Goal: Task Accomplishment & Management: Manage account settings

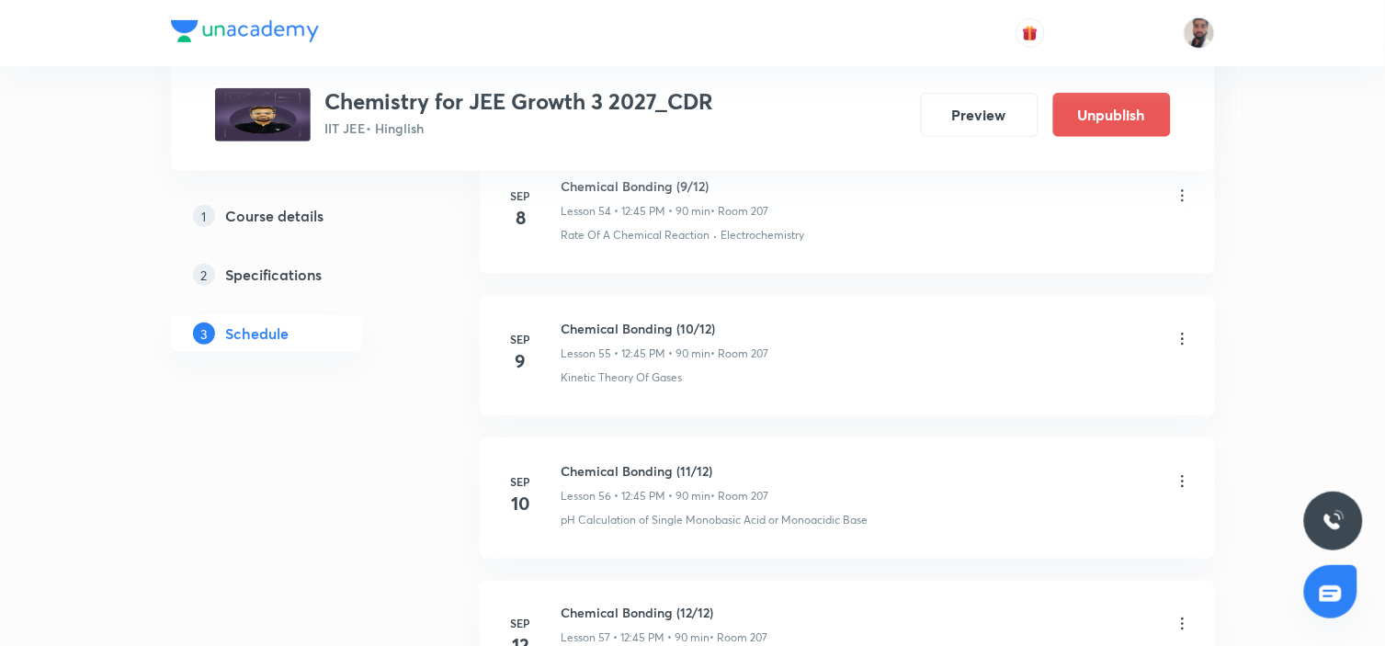
scroll to position [9394, 0]
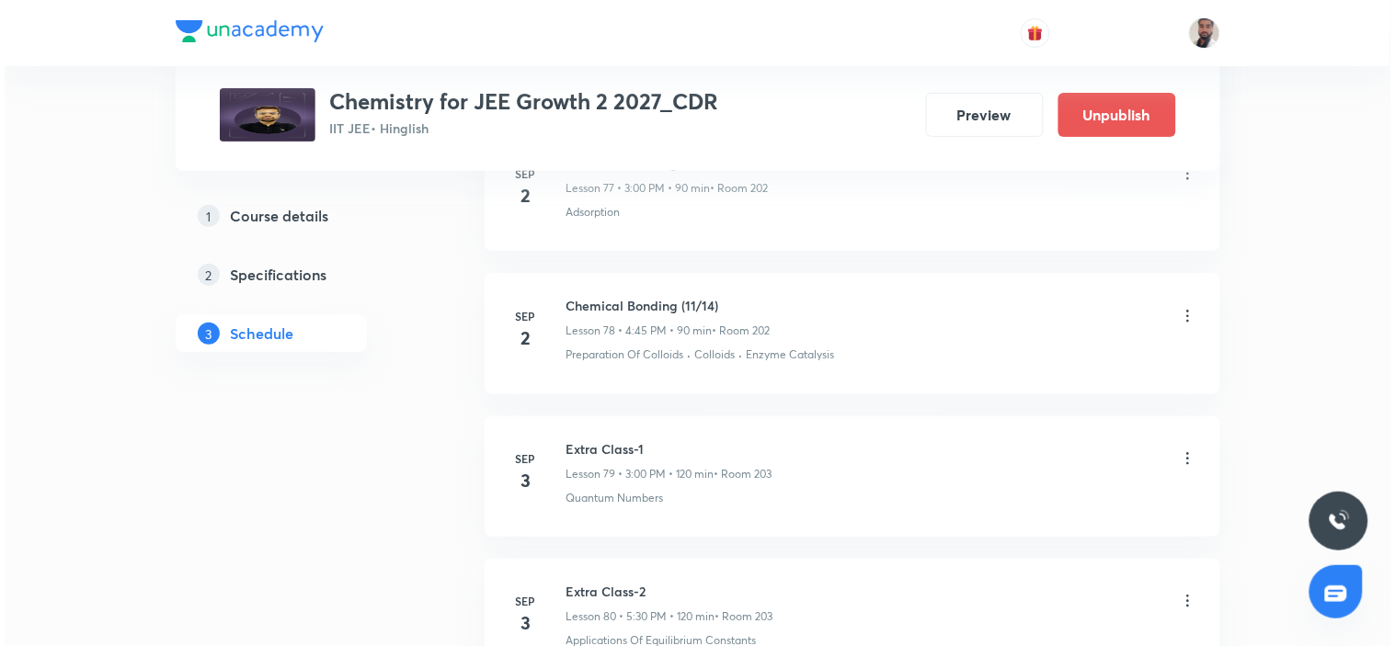
scroll to position [14365, 0]
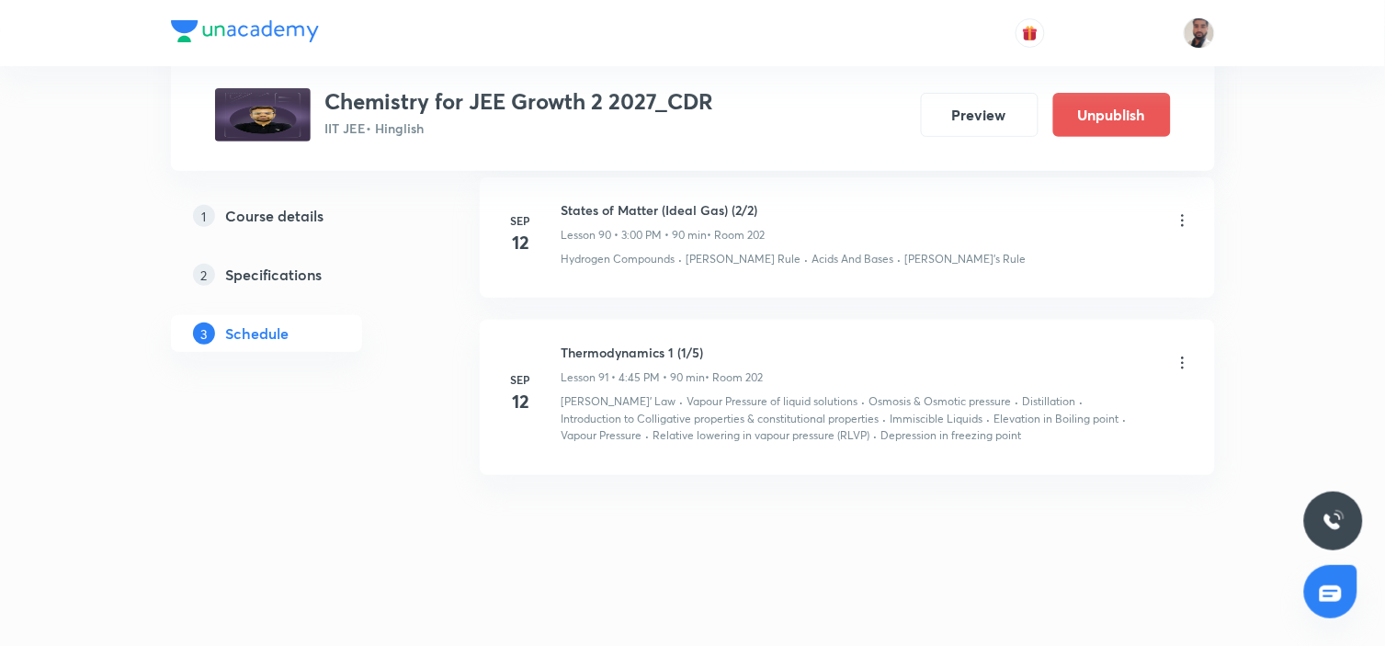
click at [1182, 354] on icon at bounding box center [1183, 363] width 18 height 18
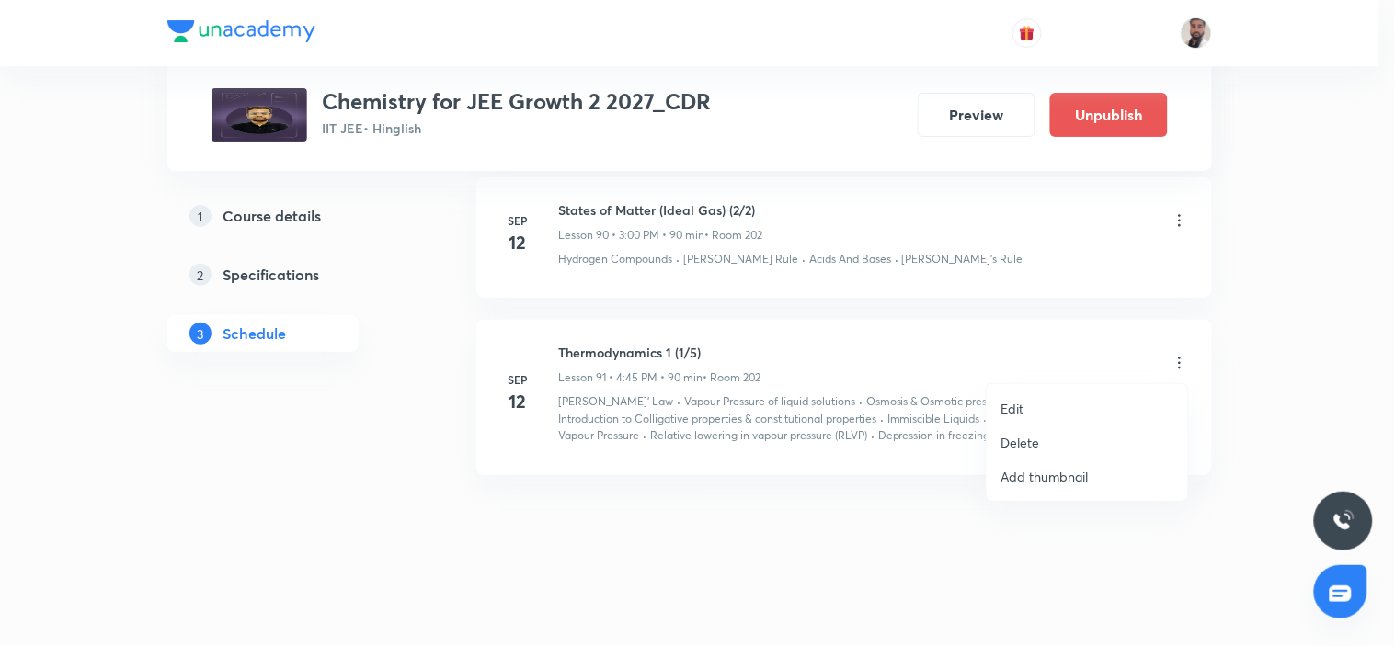
click at [1096, 256] on div at bounding box center [697, 323] width 1395 height 646
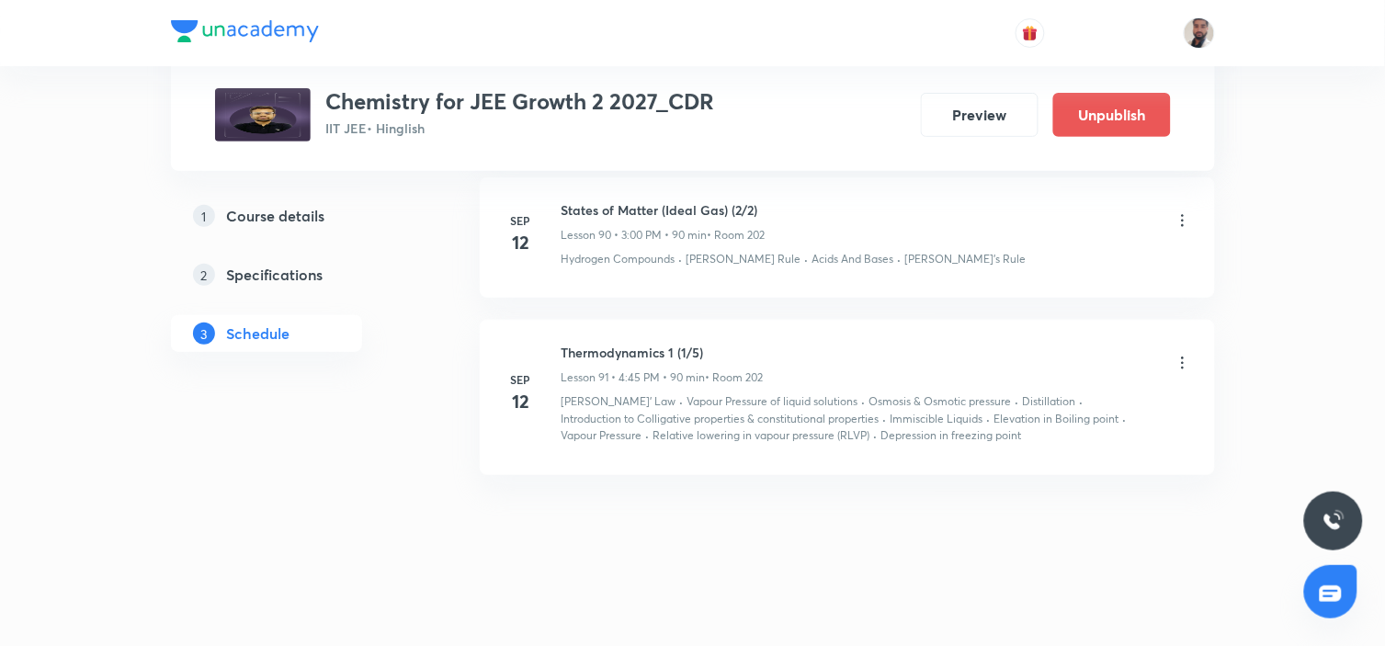
click at [1179, 215] on icon at bounding box center [1183, 220] width 18 height 18
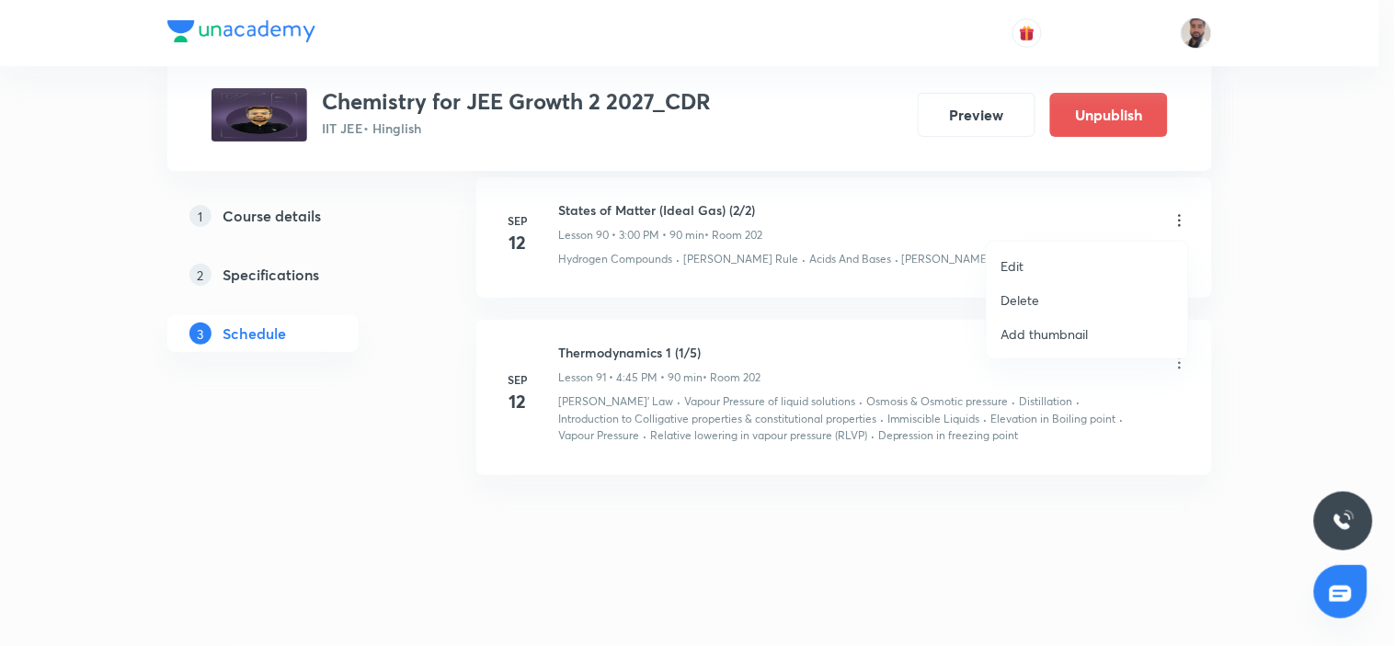
click at [1027, 268] on li "Edit" at bounding box center [1086, 266] width 201 height 34
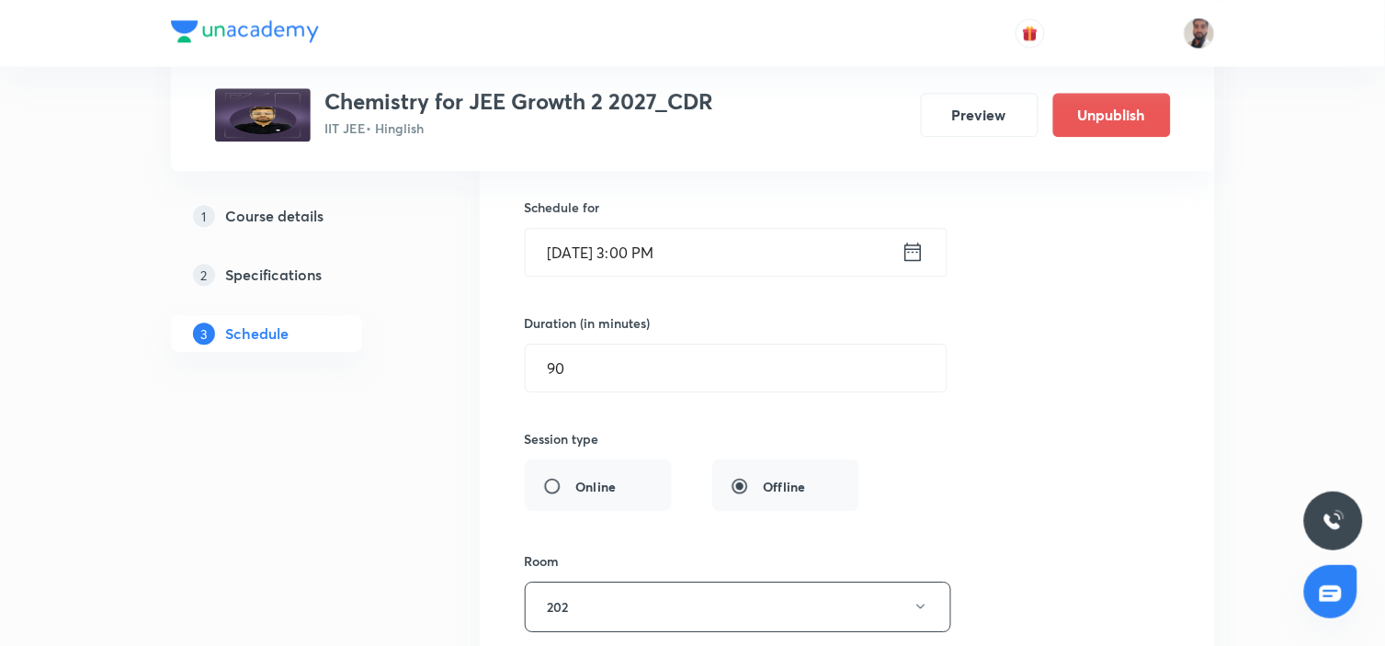
scroll to position [13453, 0]
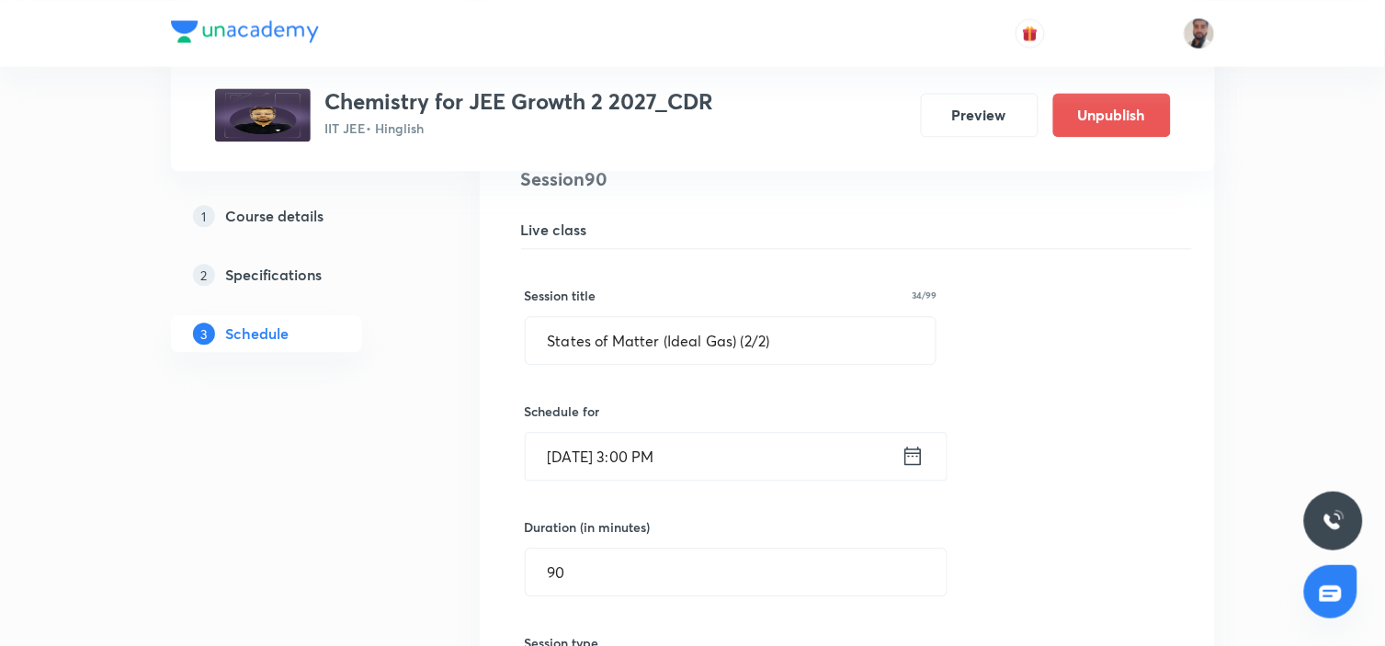
click at [914, 448] on icon at bounding box center [913, 456] width 17 height 18
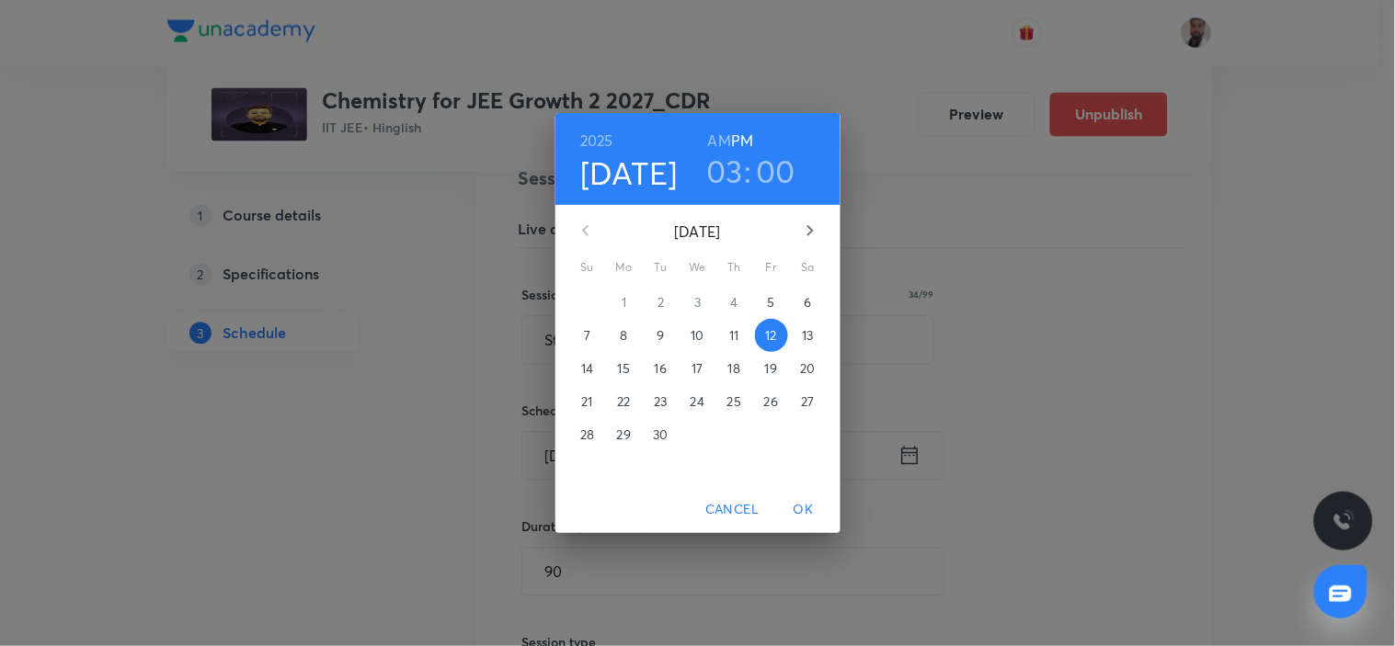
click at [802, 338] on p "13" at bounding box center [807, 335] width 11 height 18
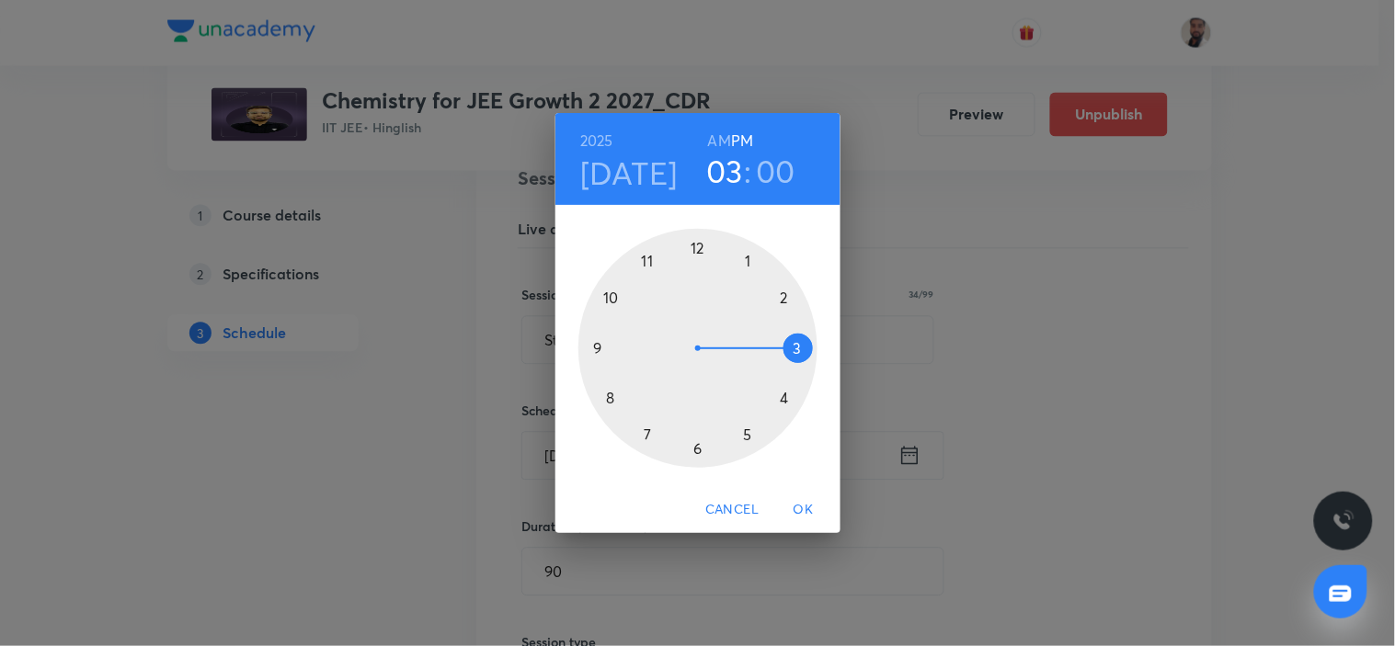
click at [797, 498] on span "OK" at bounding box center [803, 509] width 44 height 23
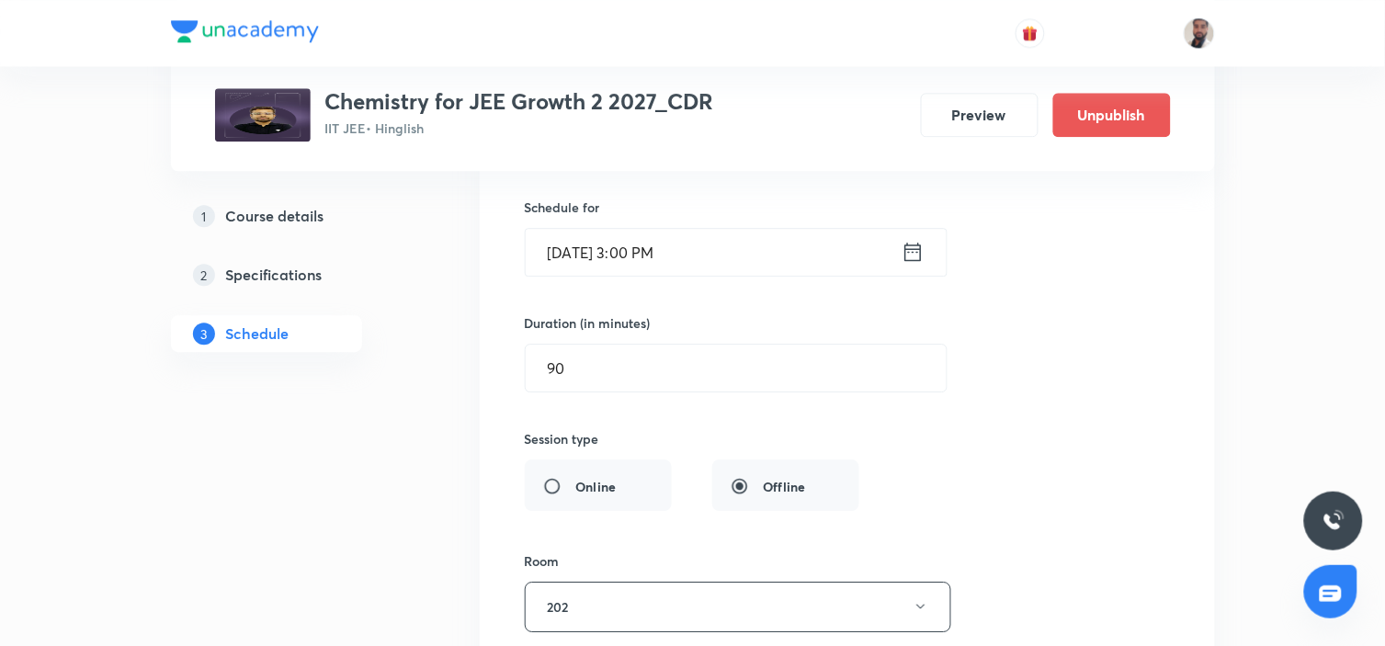
scroll to position [13963, 0]
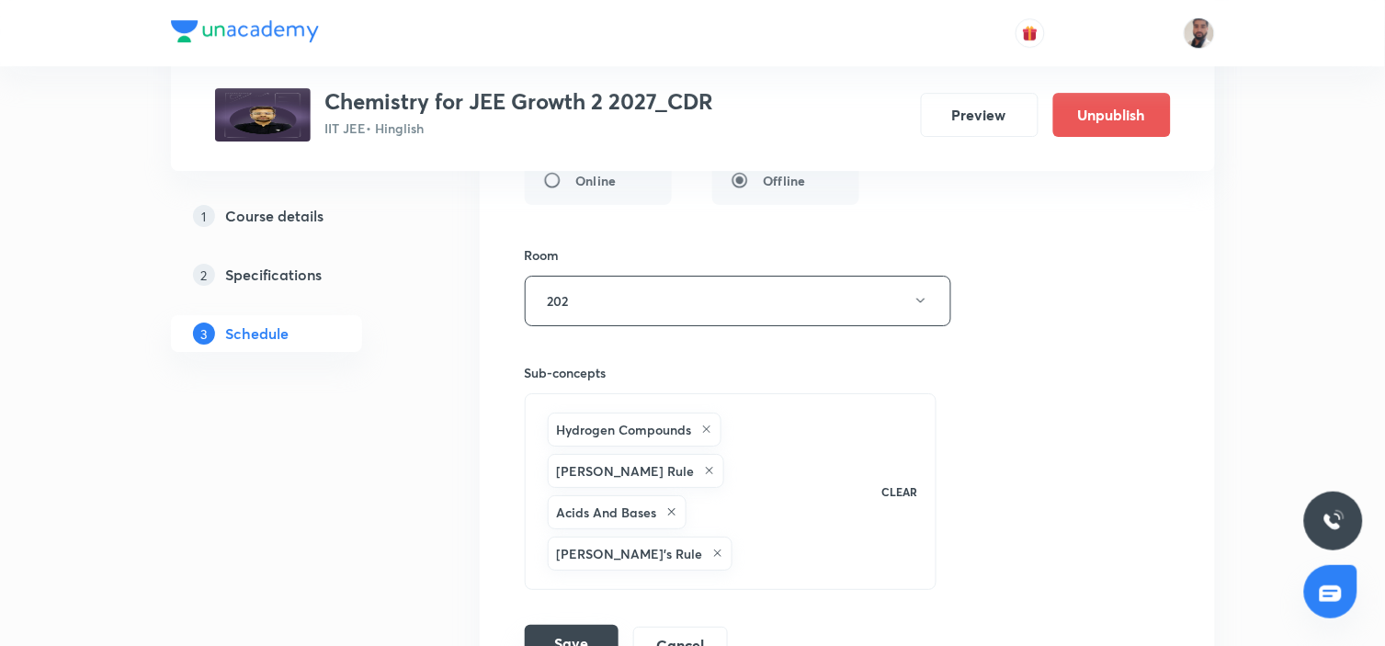
click at [598, 625] on button "Save" at bounding box center [572, 643] width 94 height 37
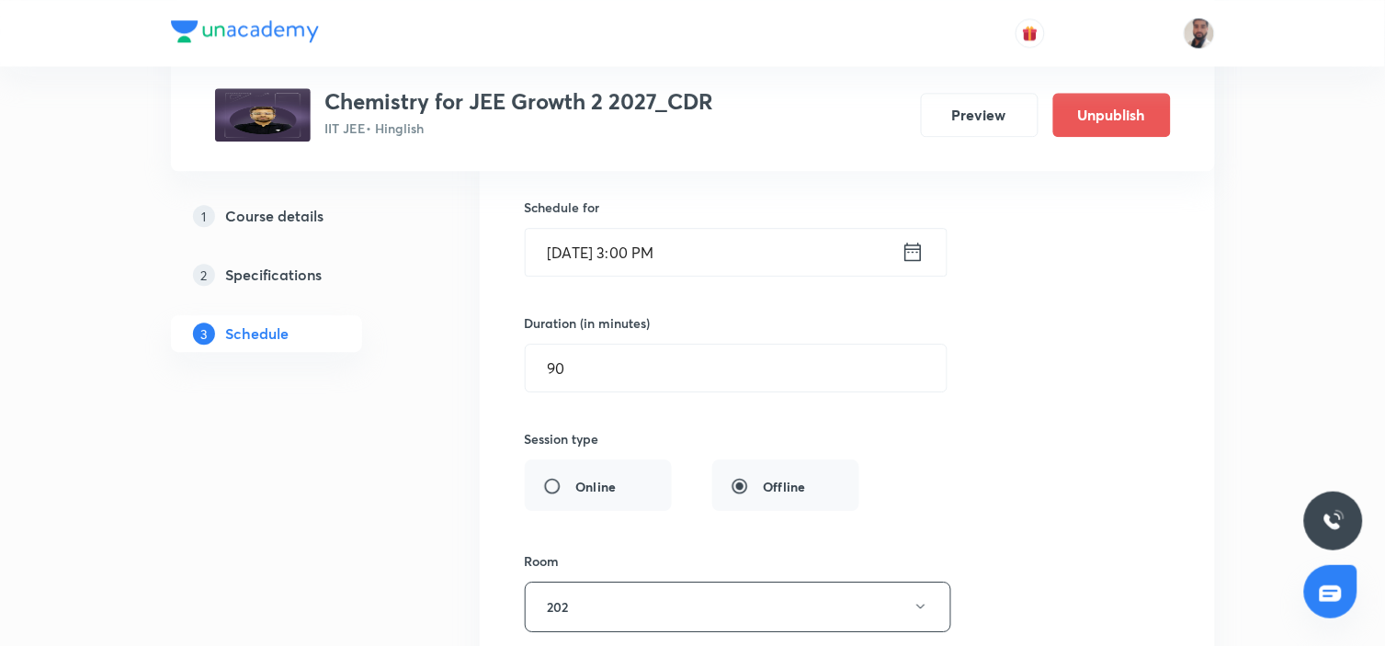
scroll to position [13555, 0]
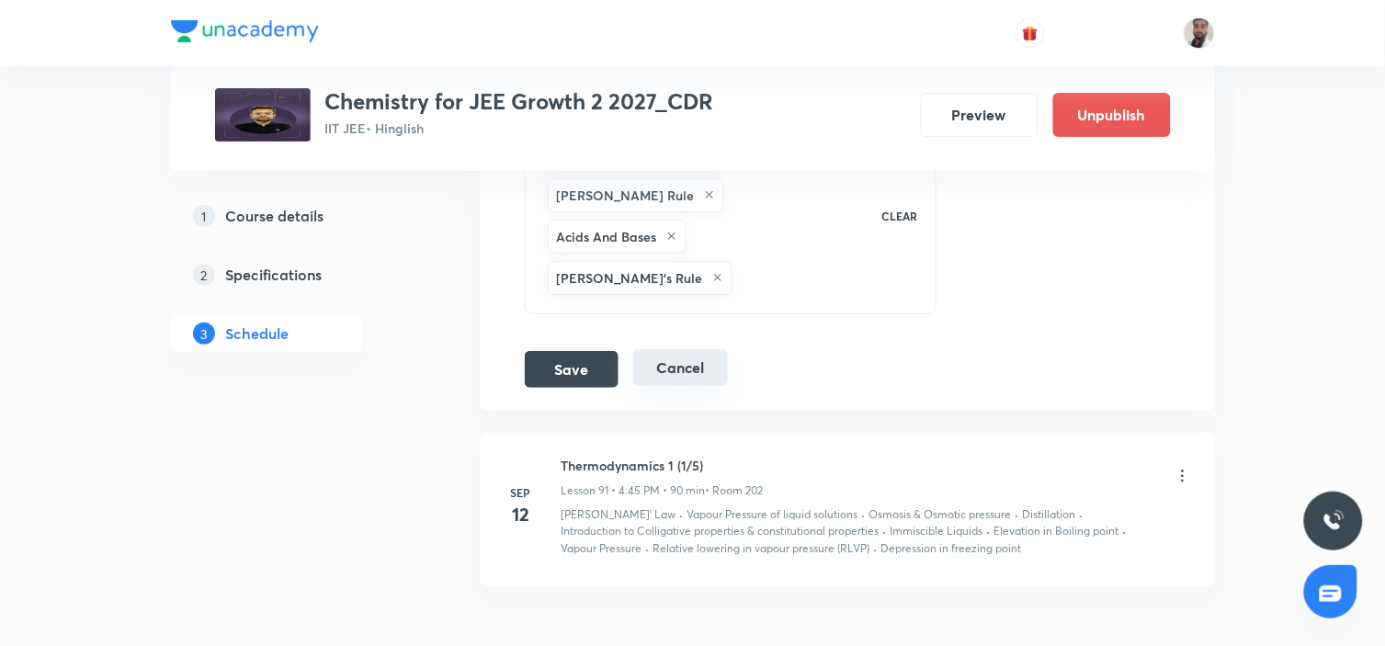
click at [690, 349] on button "Cancel" at bounding box center [680, 367] width 95 height 37
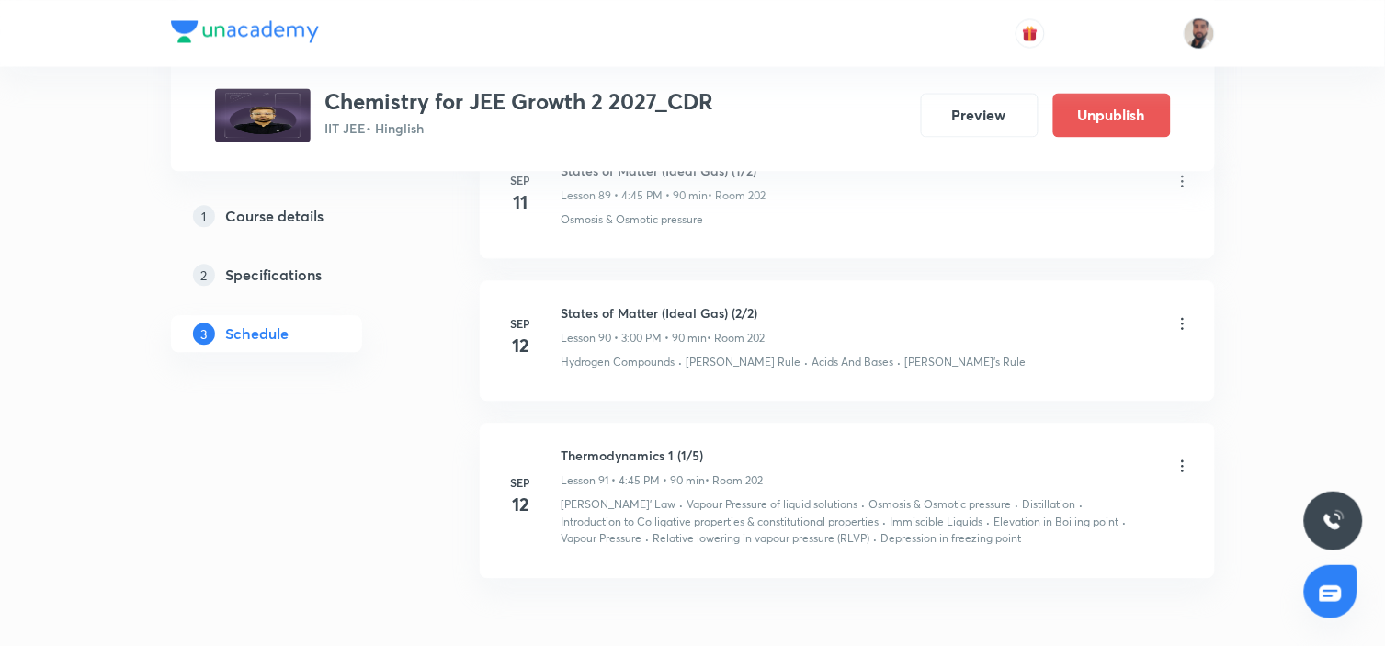
scroll to position [13520, 0]
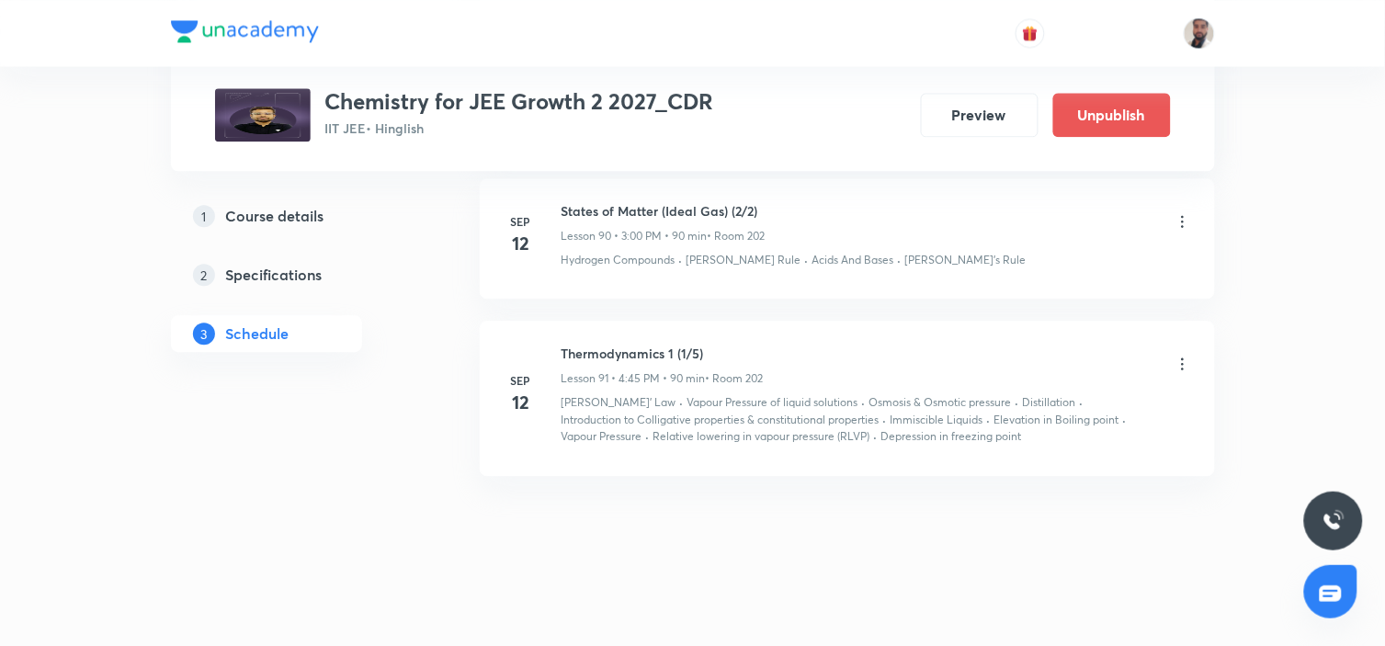
click at [1180, 218] on icon at bounding box center [1183, 221] width 18 height 18
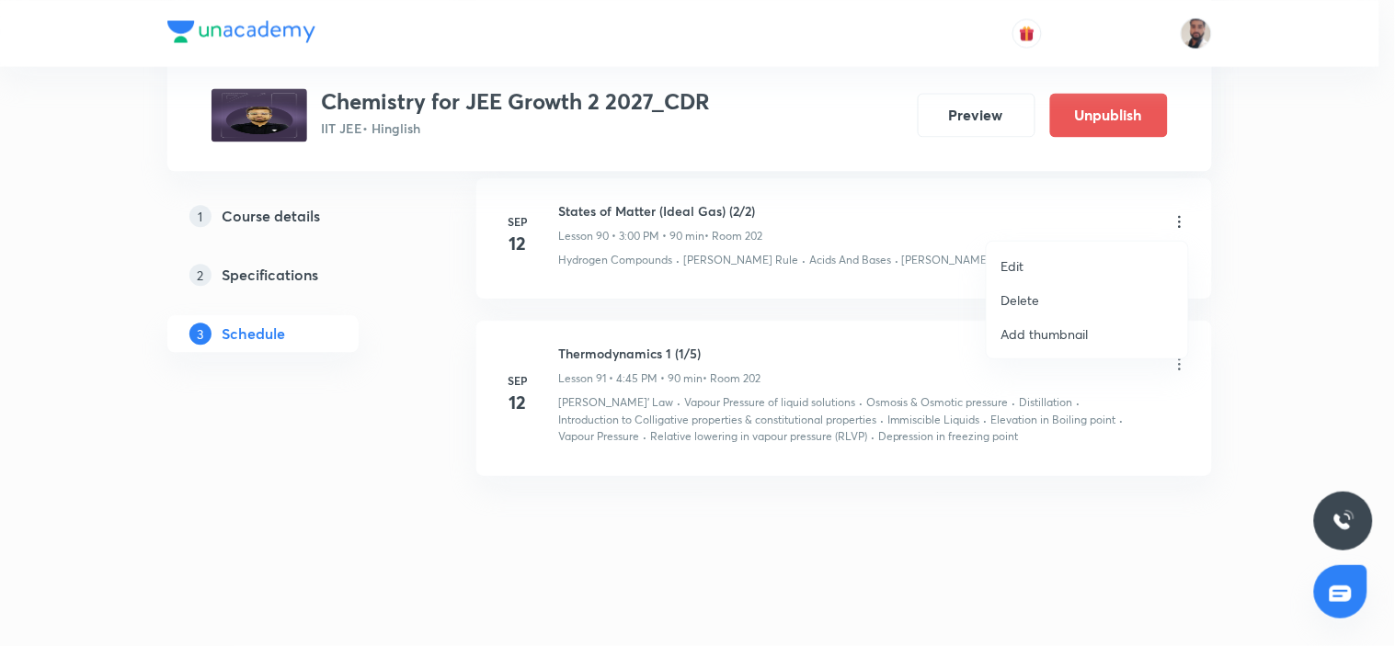
click at [1064, 271] on li "Edit" at bounding box center [1086, 266] width 201 height 34
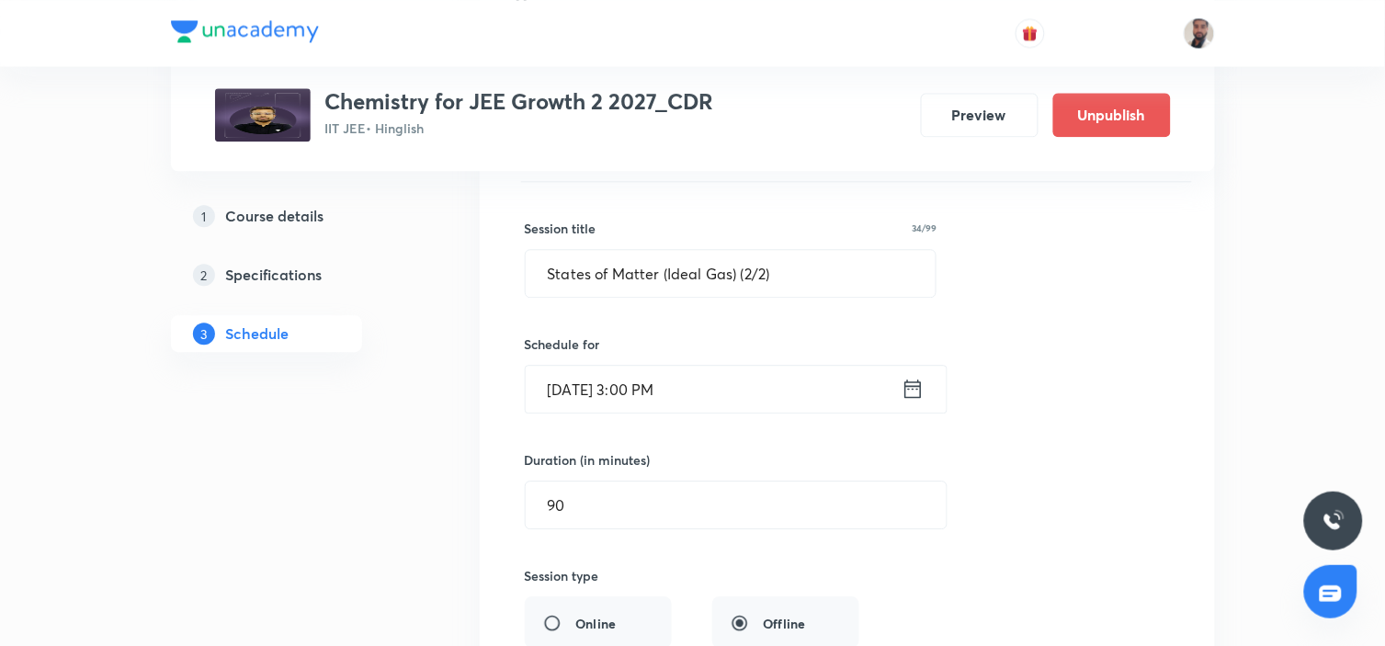
click at [917, 382] on icon at bounding box center [913, 389] width 23 height 26
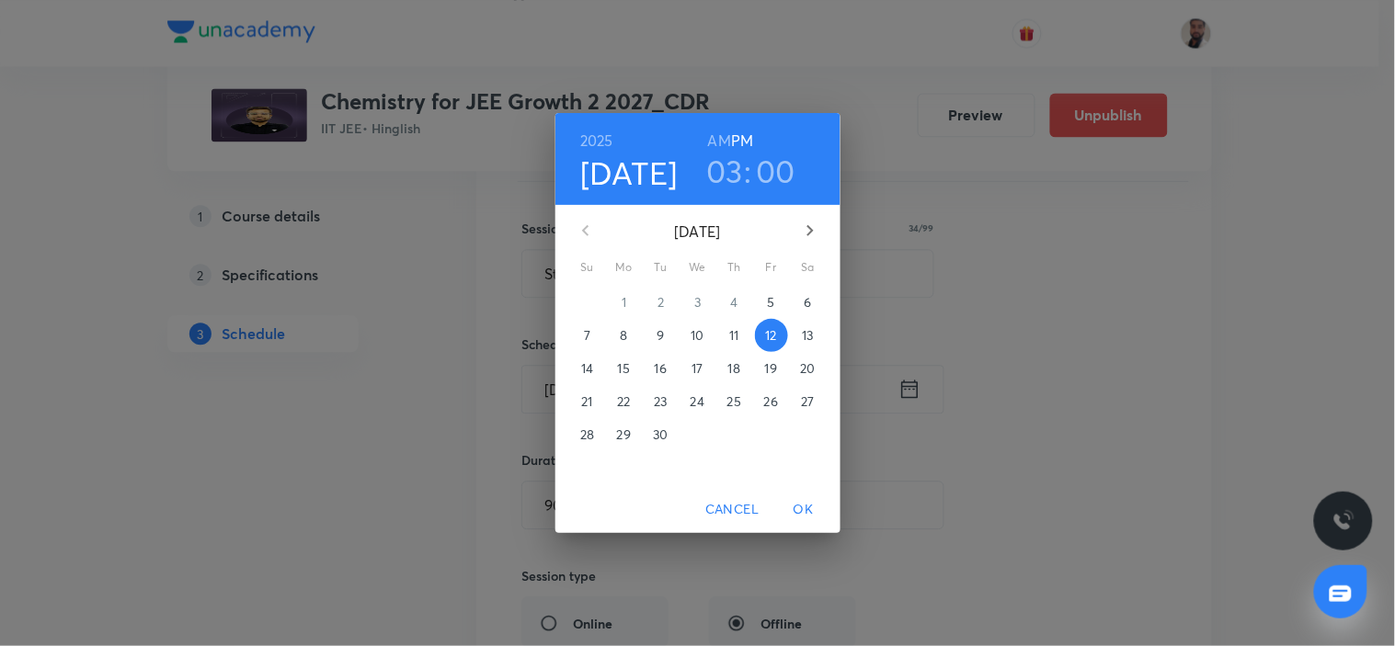
click at [805, 340] on p "13" at bounding box center [807, 335] width 11 height 18
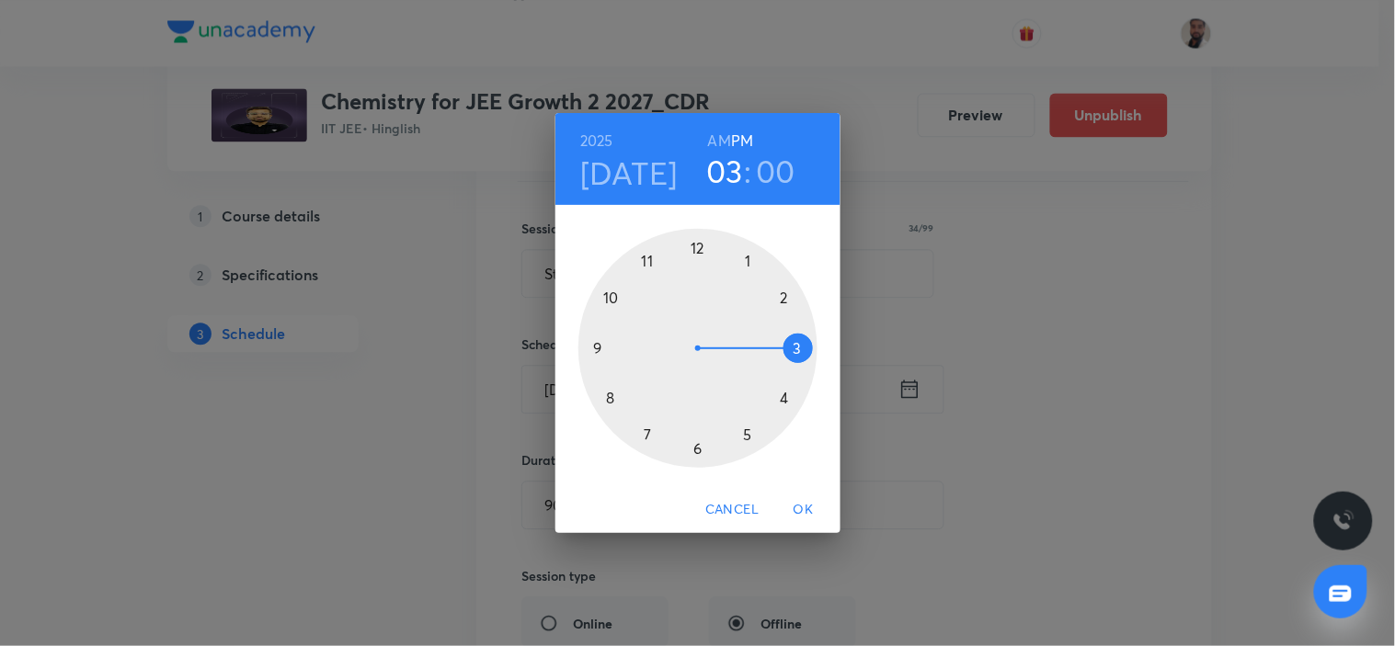
click at [803, 507] on span "OK" at bounding box center [803, 509] width 44 height 23
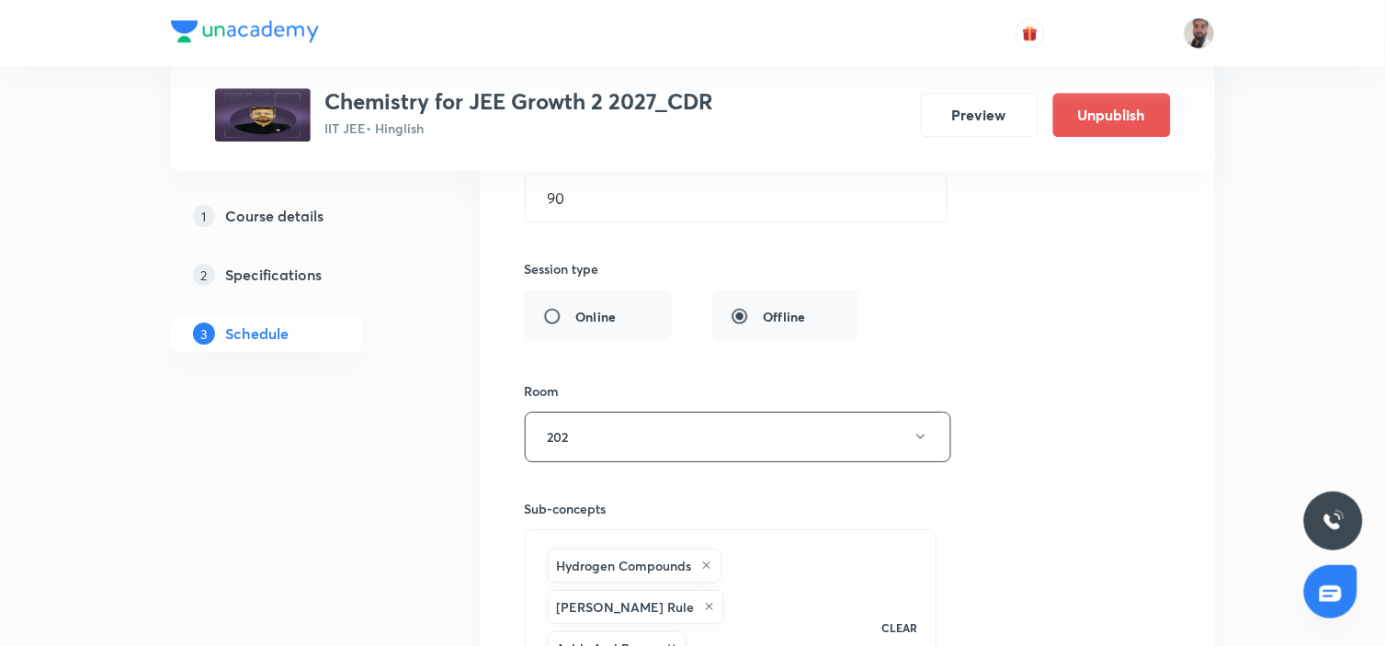
scroll to position [14031, 0]
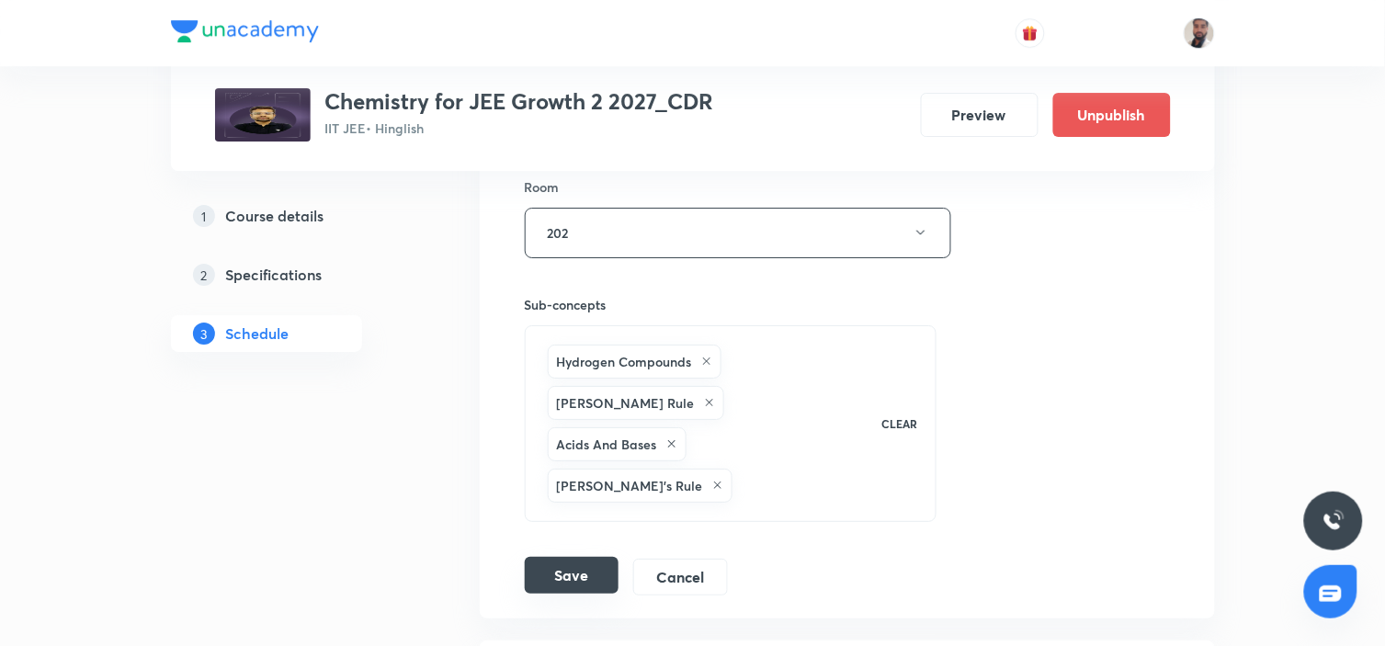
click at [572, 557] on button "Save" at bounding box center [572, 575] width 94 height 37
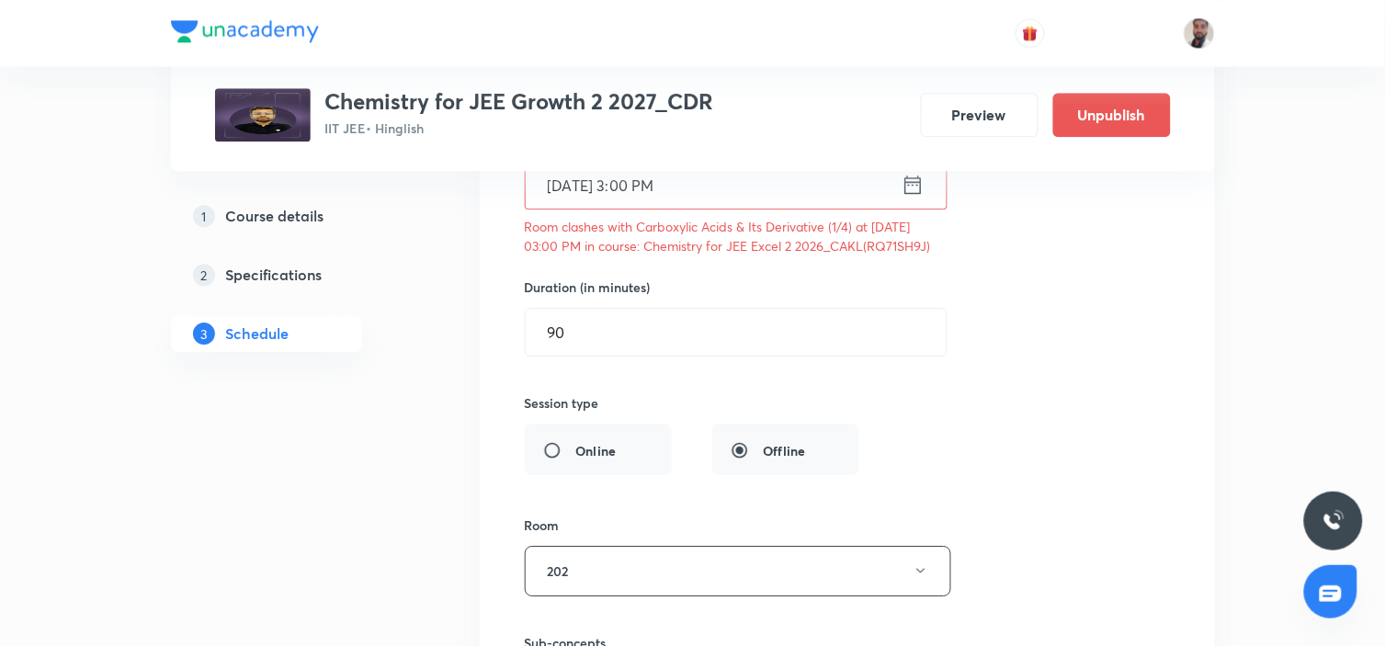
scroll to position [13622, 0]
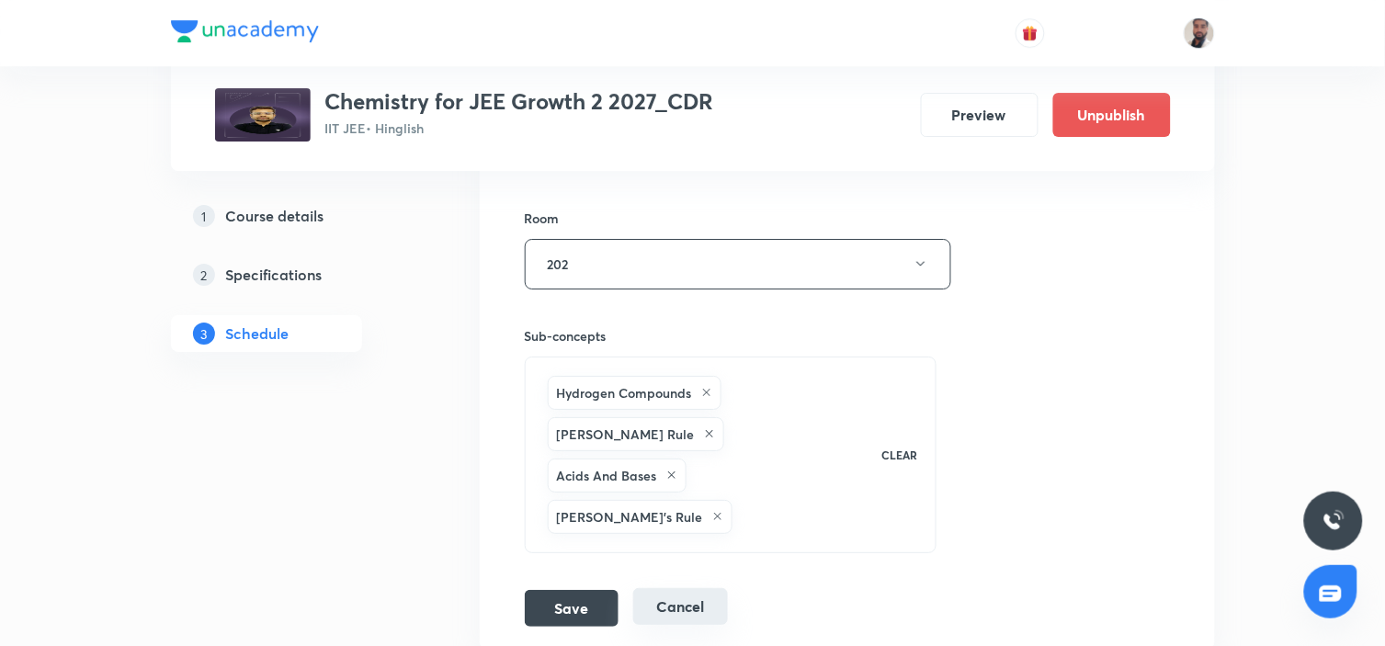
click at [696, 588] on button "Cancel" at bounding box center [680, 606] width 95 height 37
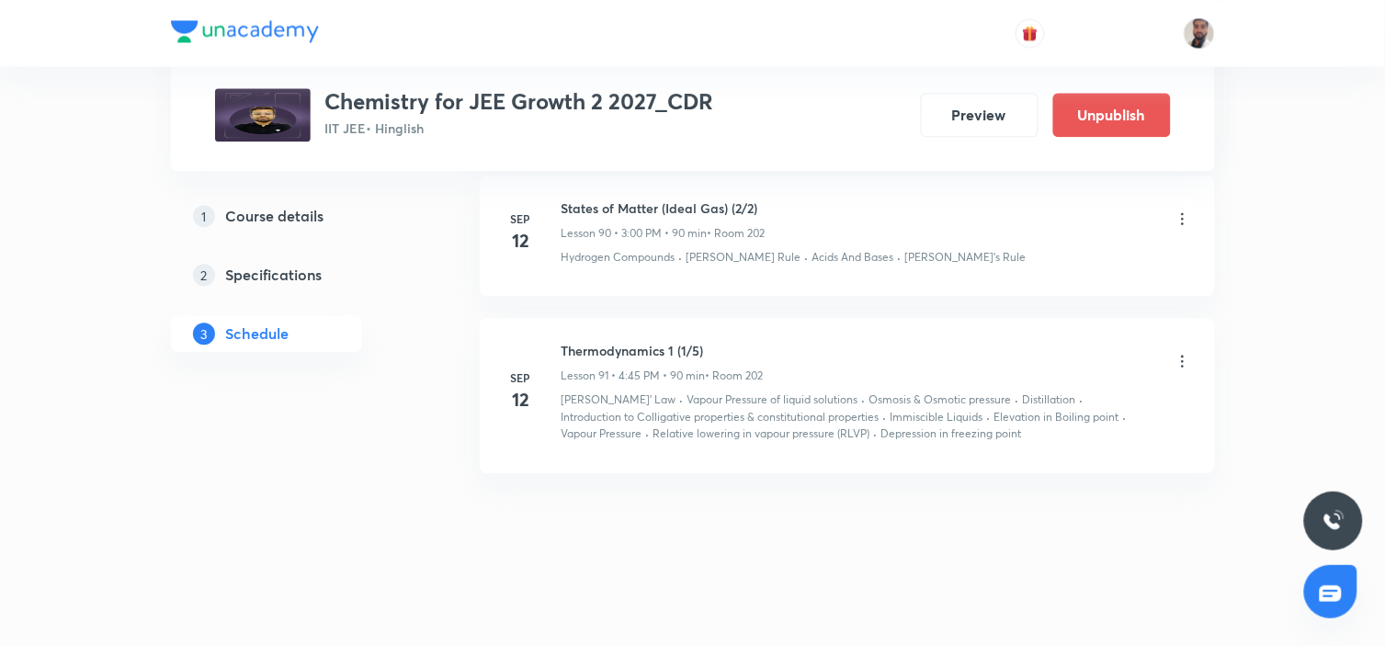
scroll to position [13520, 0]
click at [1180, 215] on icon at bounding box center [1183, 221] width 18 height 18
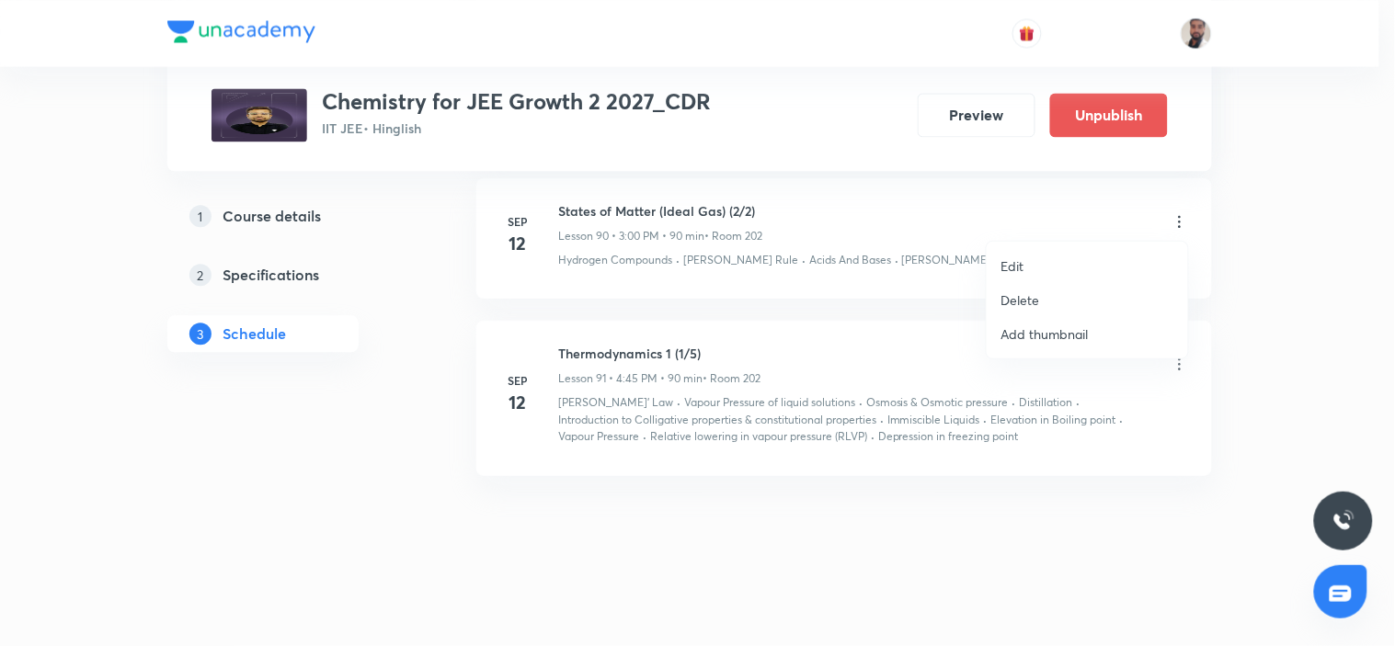
click at [1045, 269] on li "Edit" at bounding box center [1086, 266] width 201 height 34
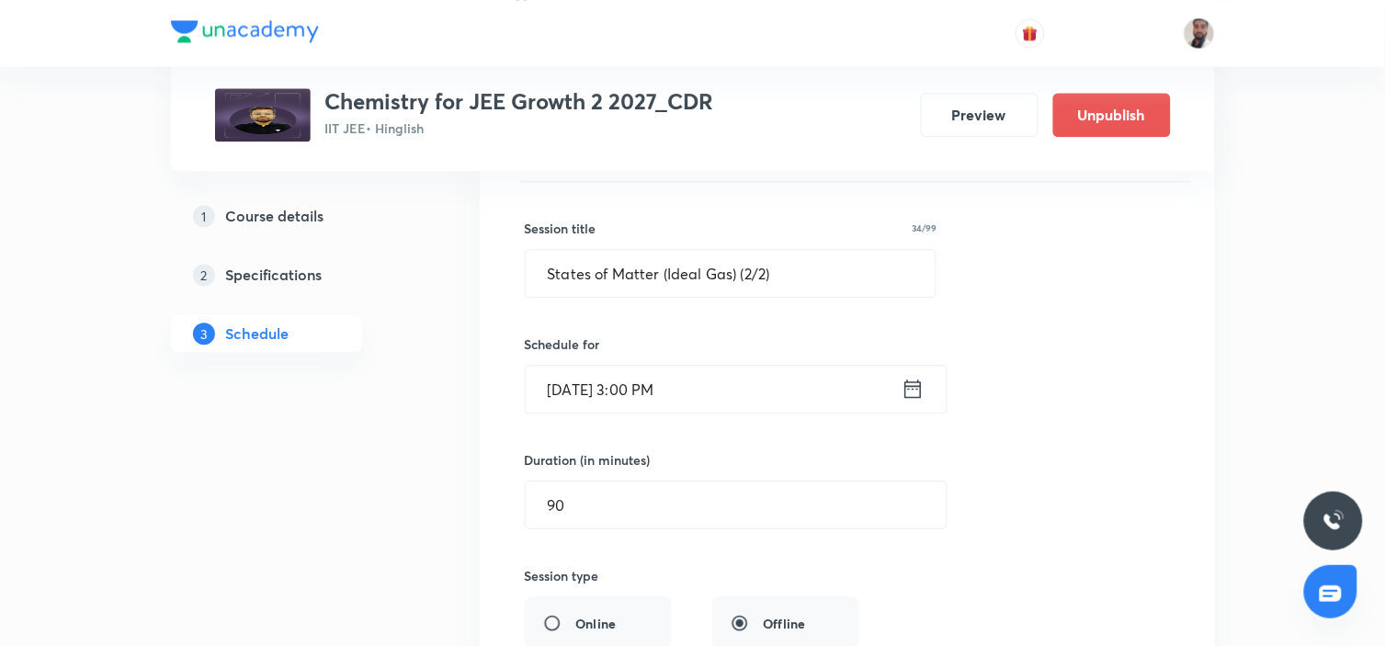
click at [922, 388] on icon at bounding box center [913, 389] width 23 height 26
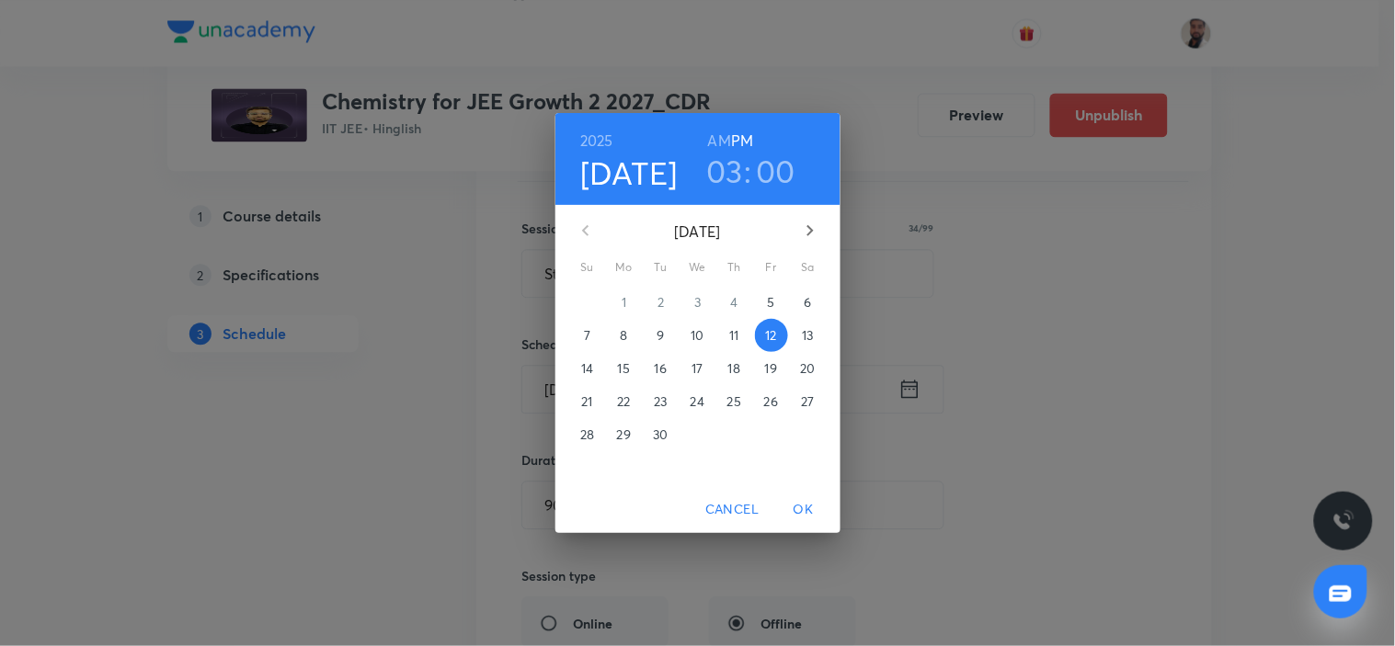
click at [809, 338] on p "13" at bounding box center [807, 335] width 11 height 18
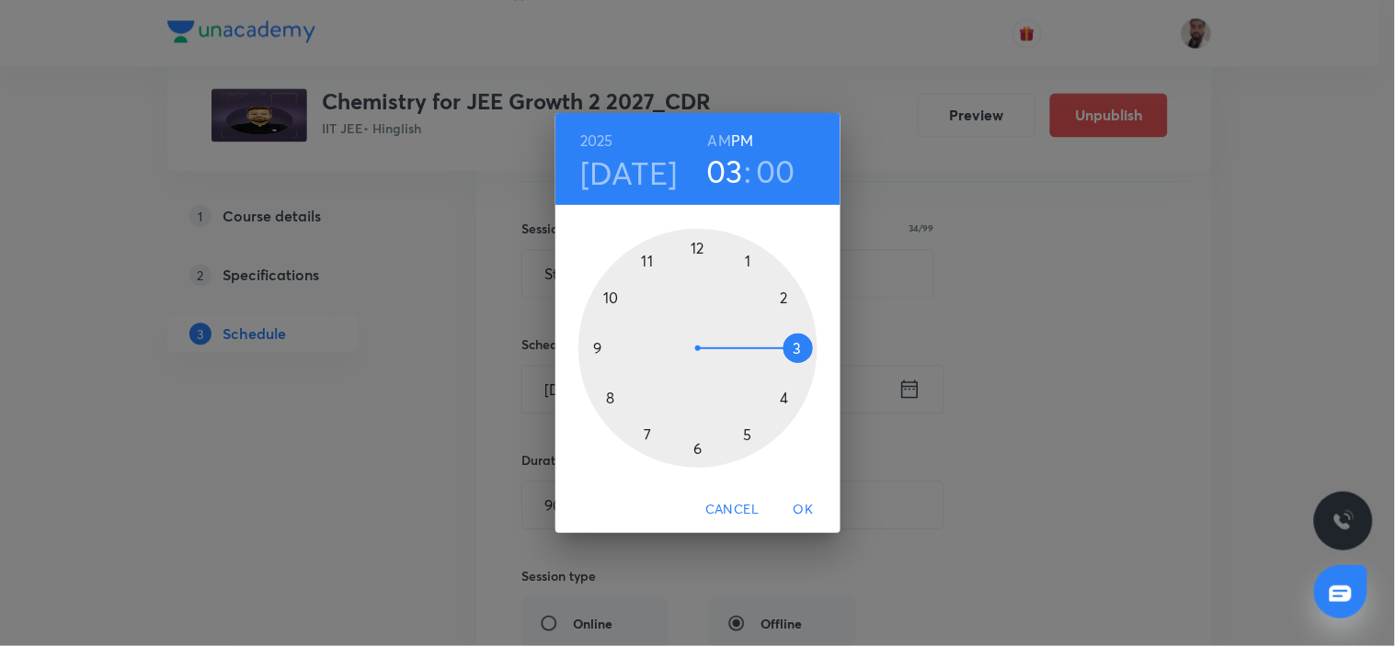
click at [810, 507] on span "OK" at bounding box center [803, 509] width 44 height 23
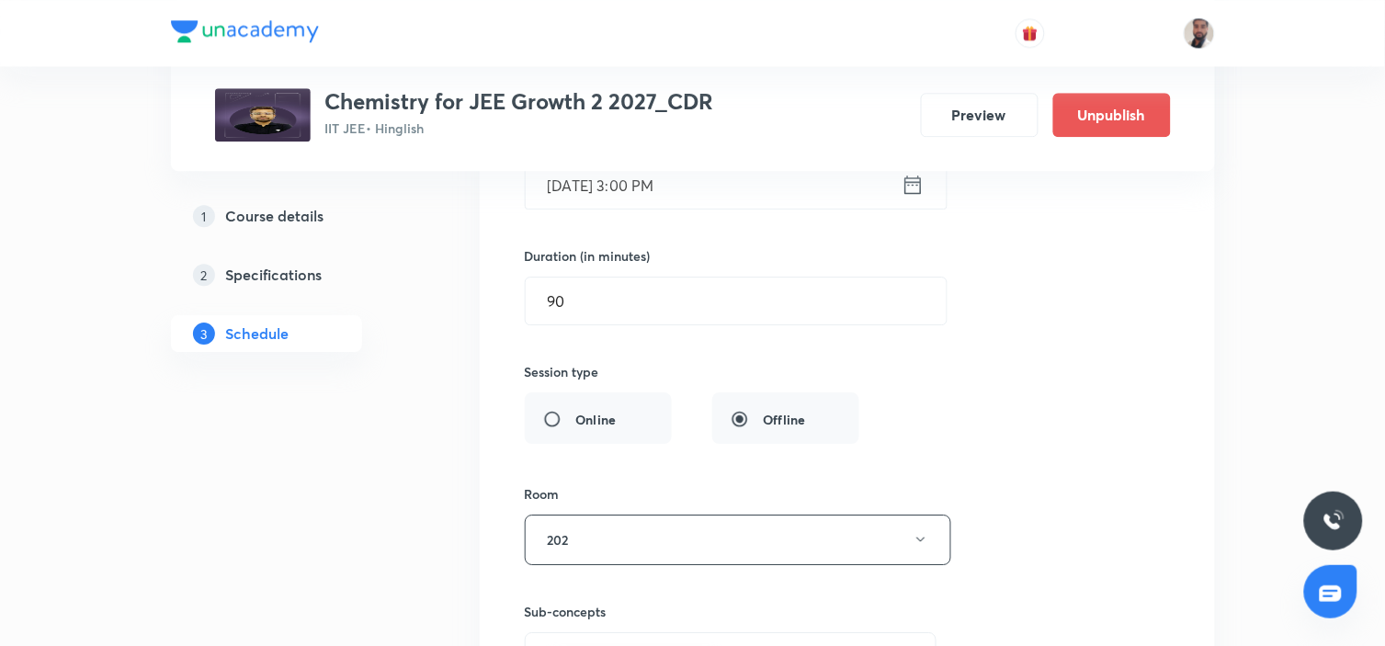
scroll to position [13929, 0]
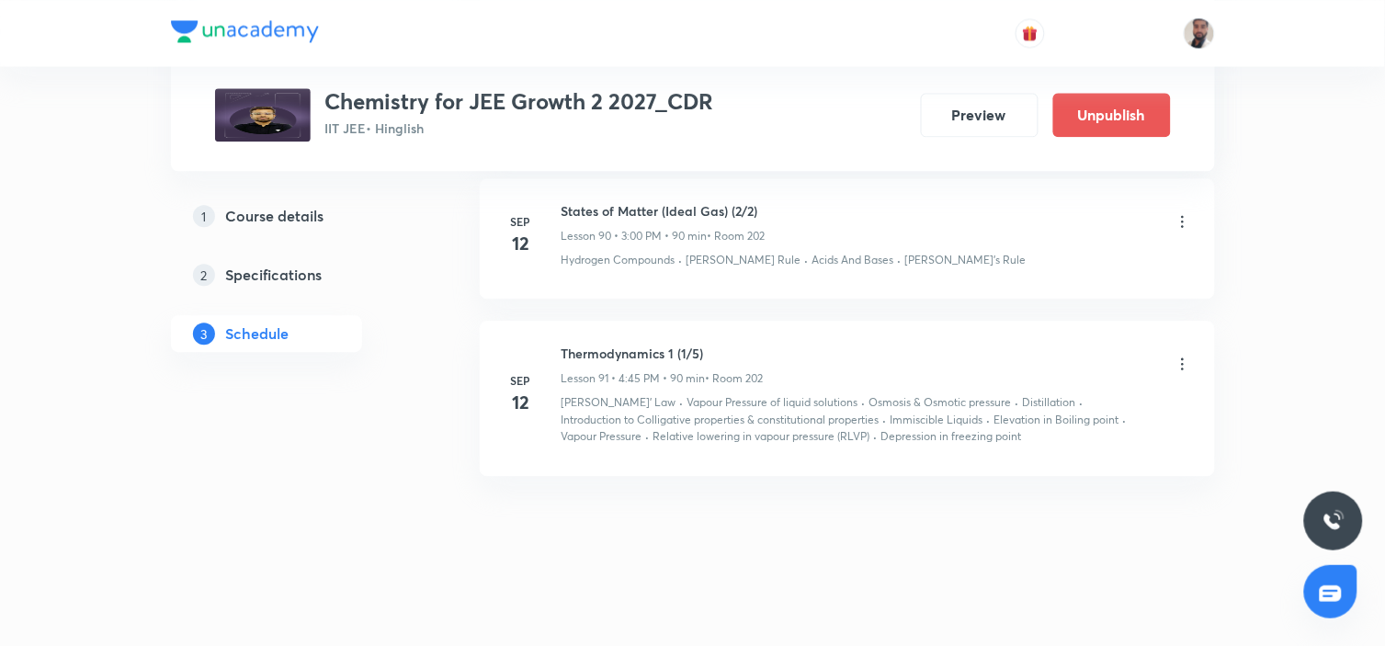
scroll to position [13418, 0]
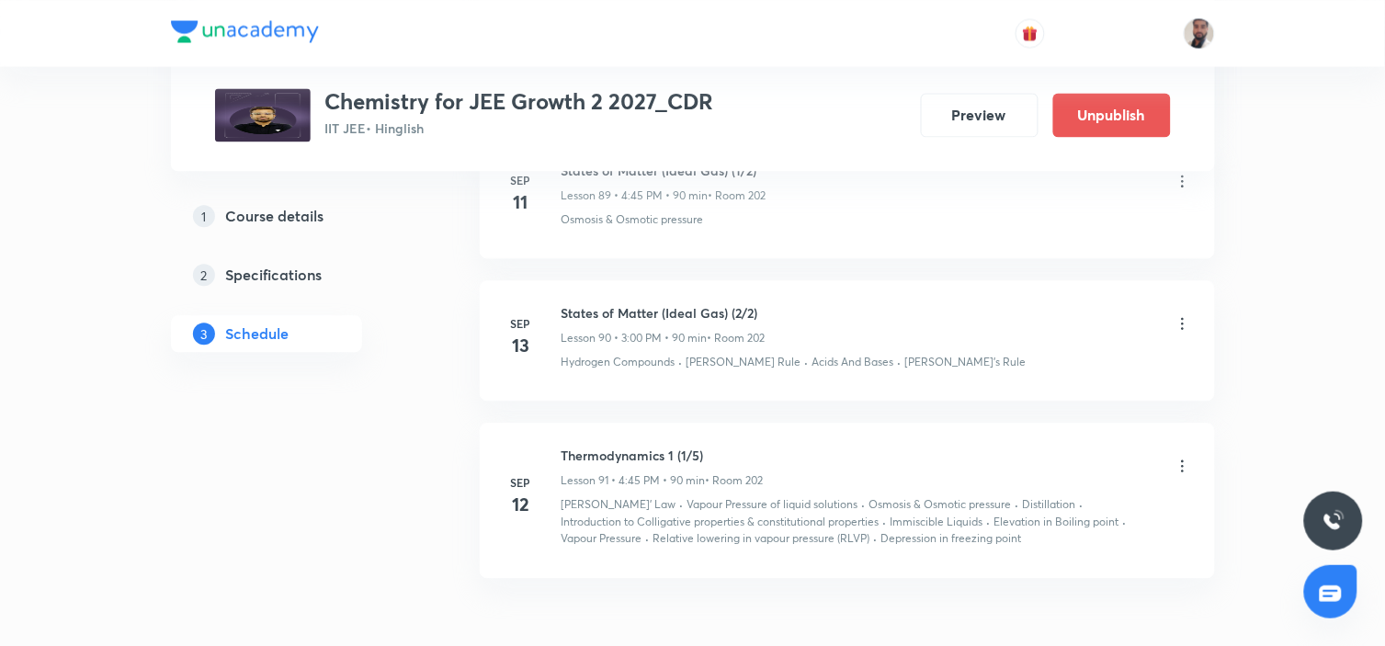
click at [1182, 462] on icon at bounding box center [1183, 466] width 18 height 18
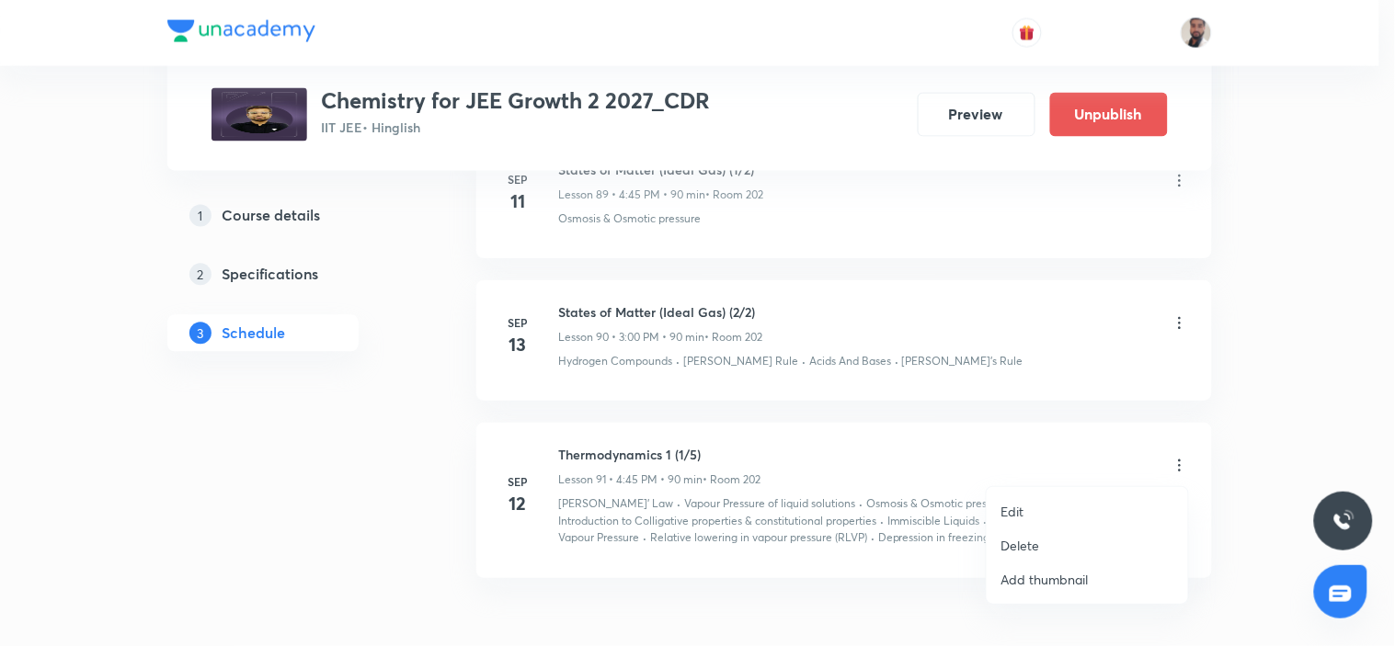
click at [1061, 496] on li "Edit" at bounding box center [1086, 512] width 201 height 34
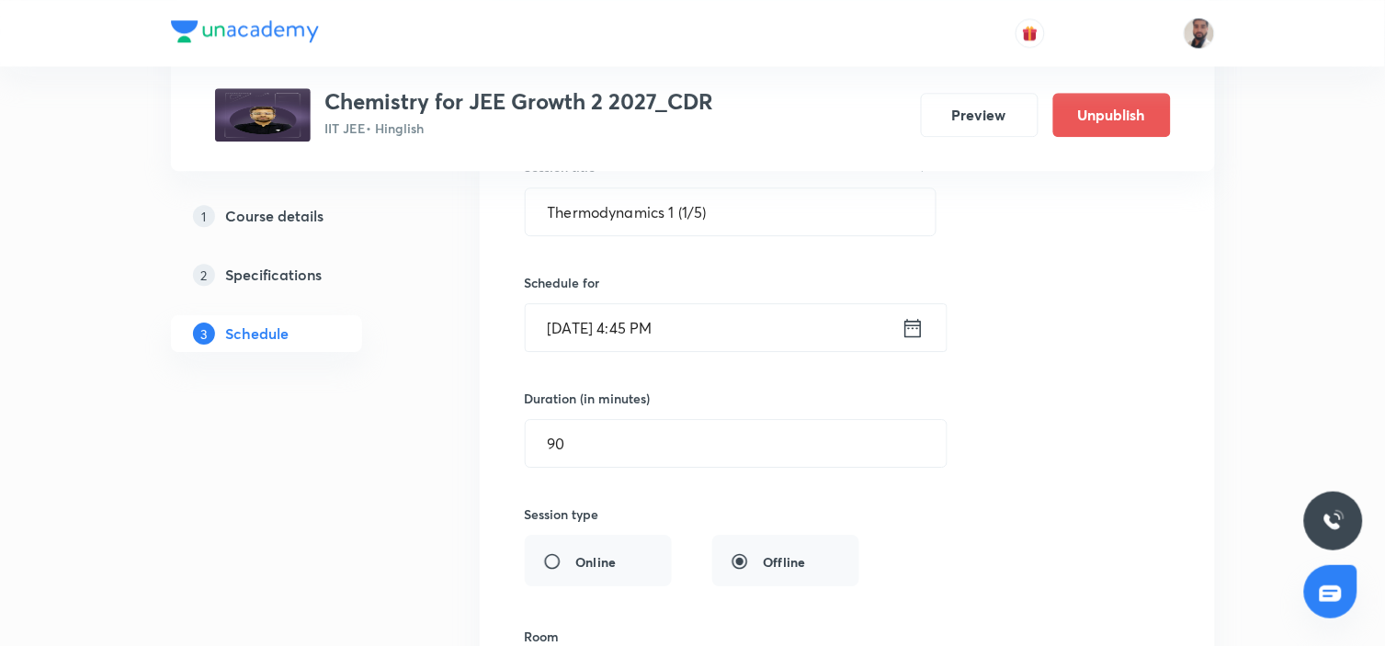
scroll to position [13622, 0]
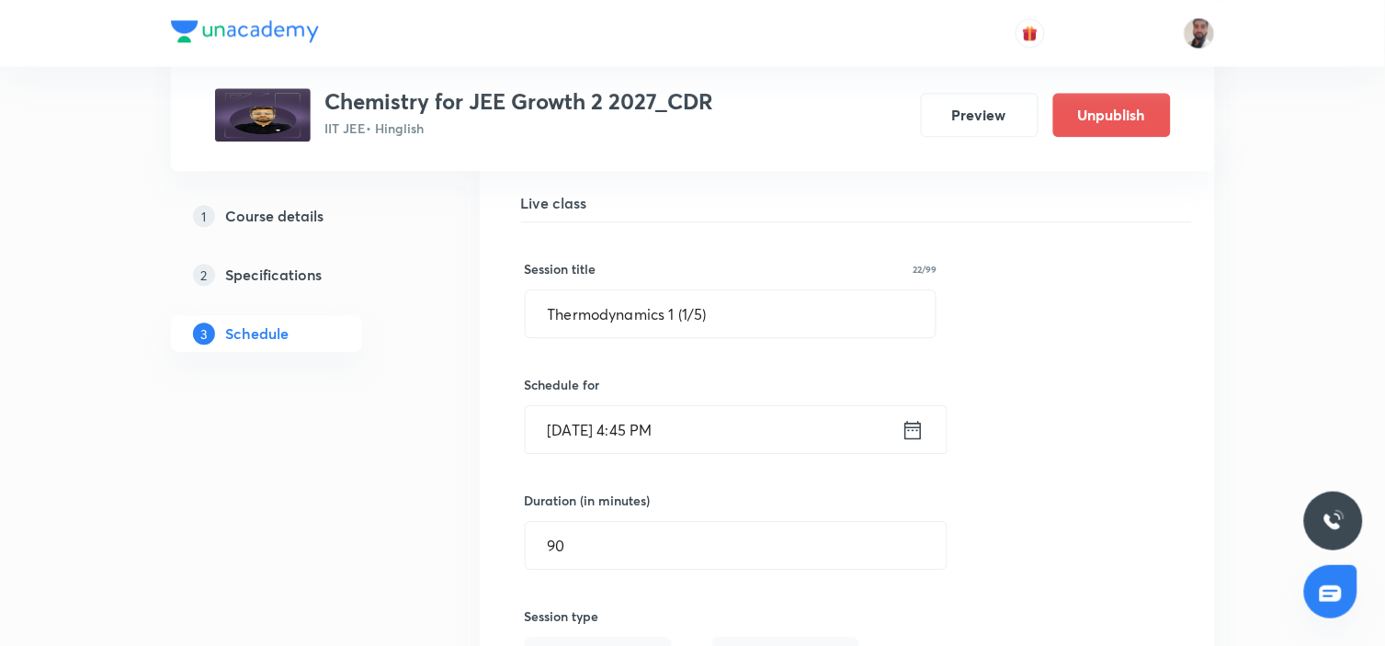
click at [912, 427] on icon at bounding box center [913, 430] width 23 height 26
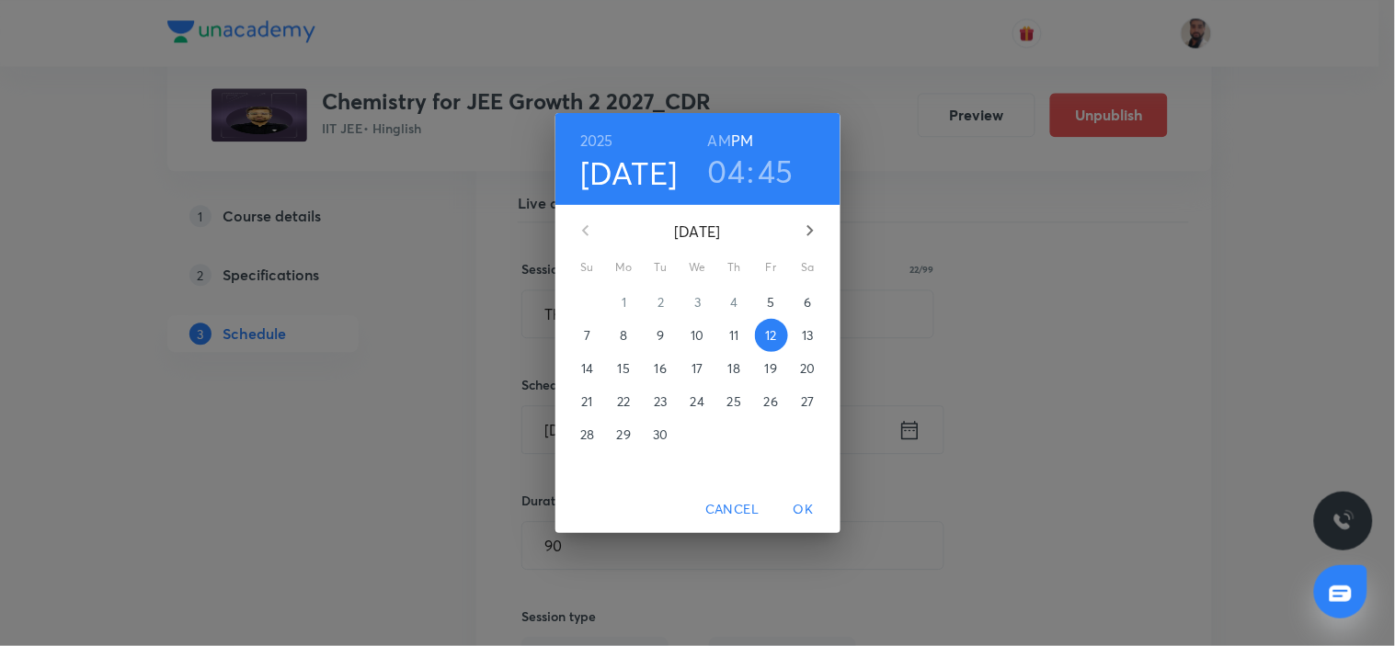
click at [809, 328] on p "13" at bounding box center [807, 335] width 11 height 18
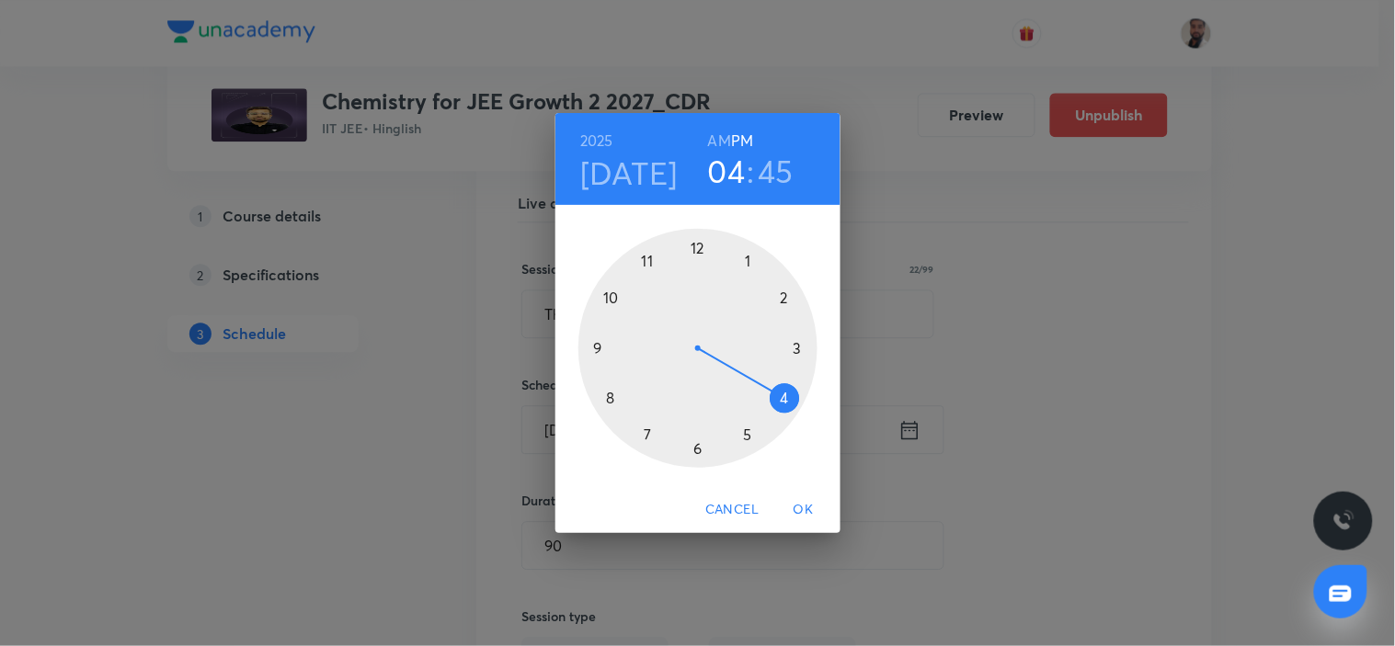
click at [804, 504] on span "OK" at bounding box center [803, 509] width 44 height 23
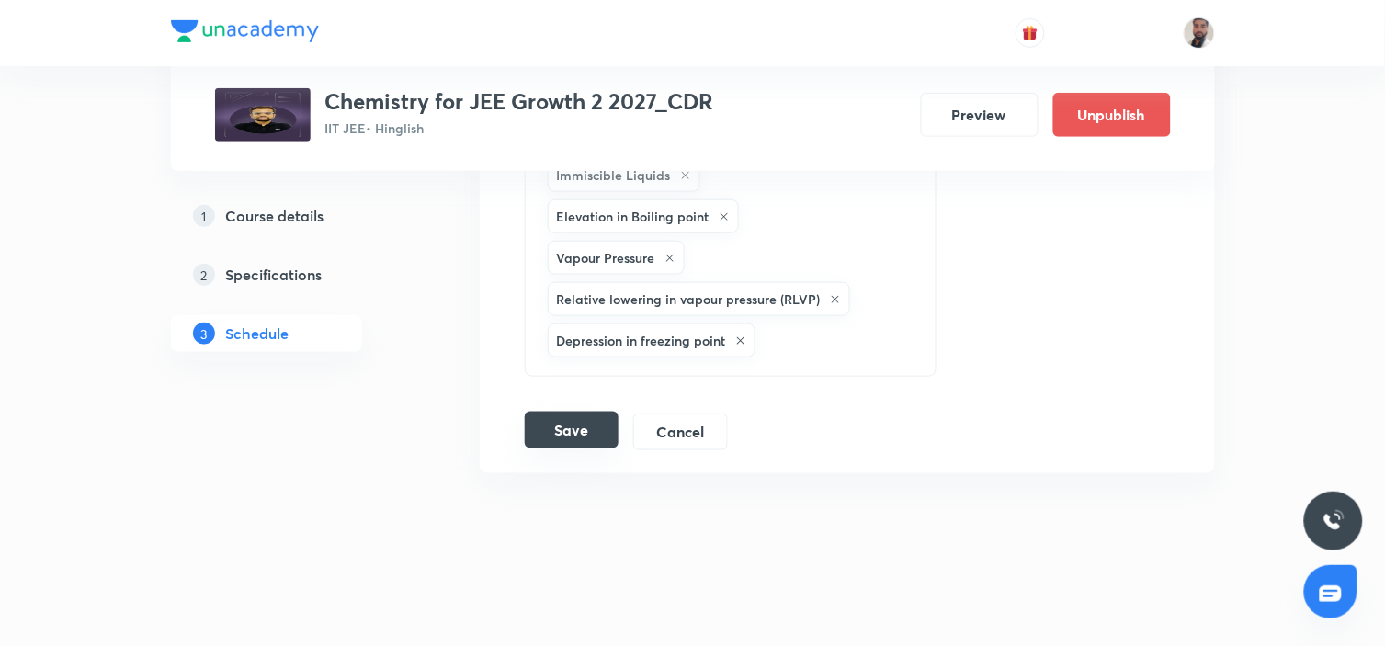
click at [559, 424] on button "Save" at bounding box center [572, 430] width 94 height 37
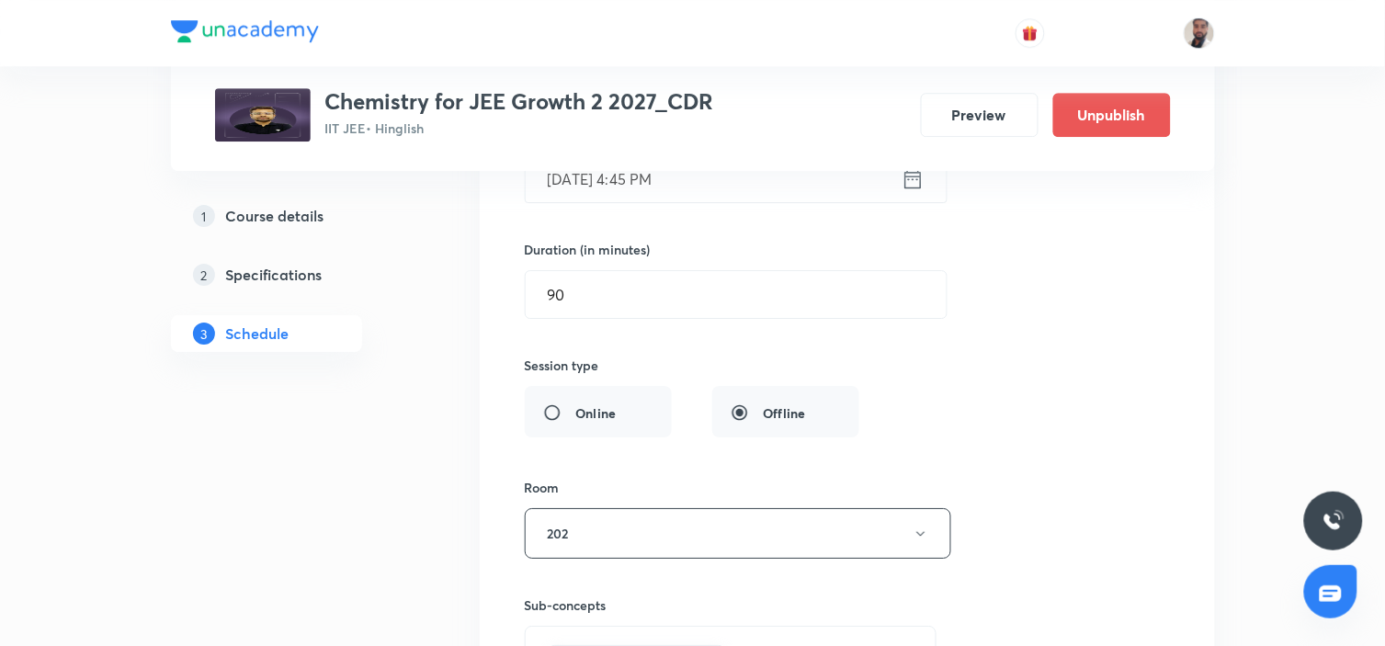
scroll to position [13520, 0]
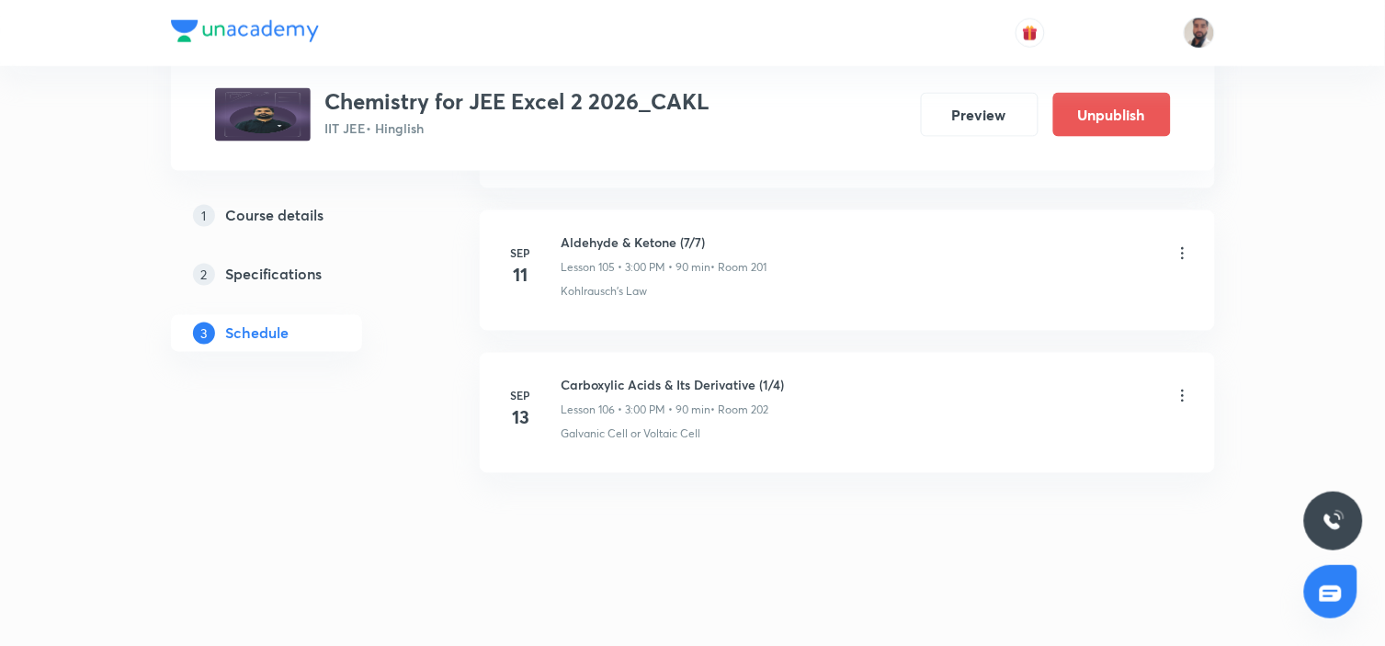
click at [1184, 388] on icon at bounding box center [1183, 396] width 18 height 18
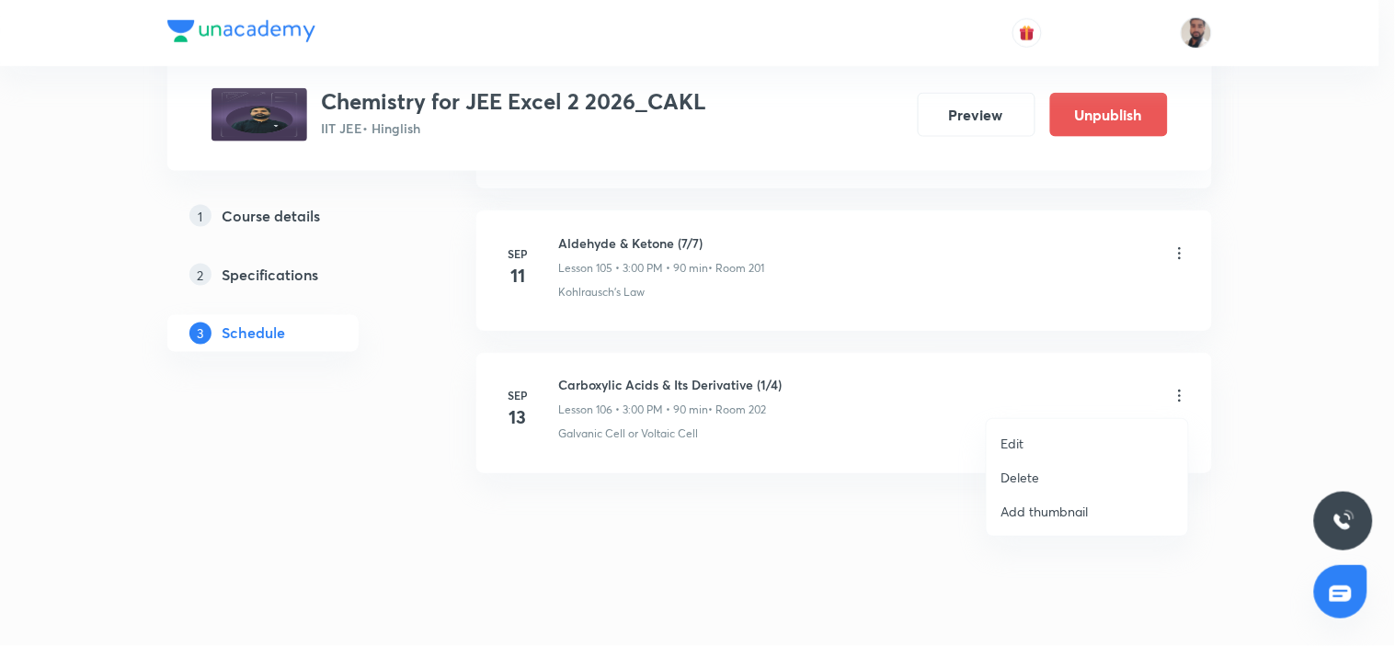
click at [1036, 443] on li "Edit" at bounding box center [1086, 444] width 201 height 34
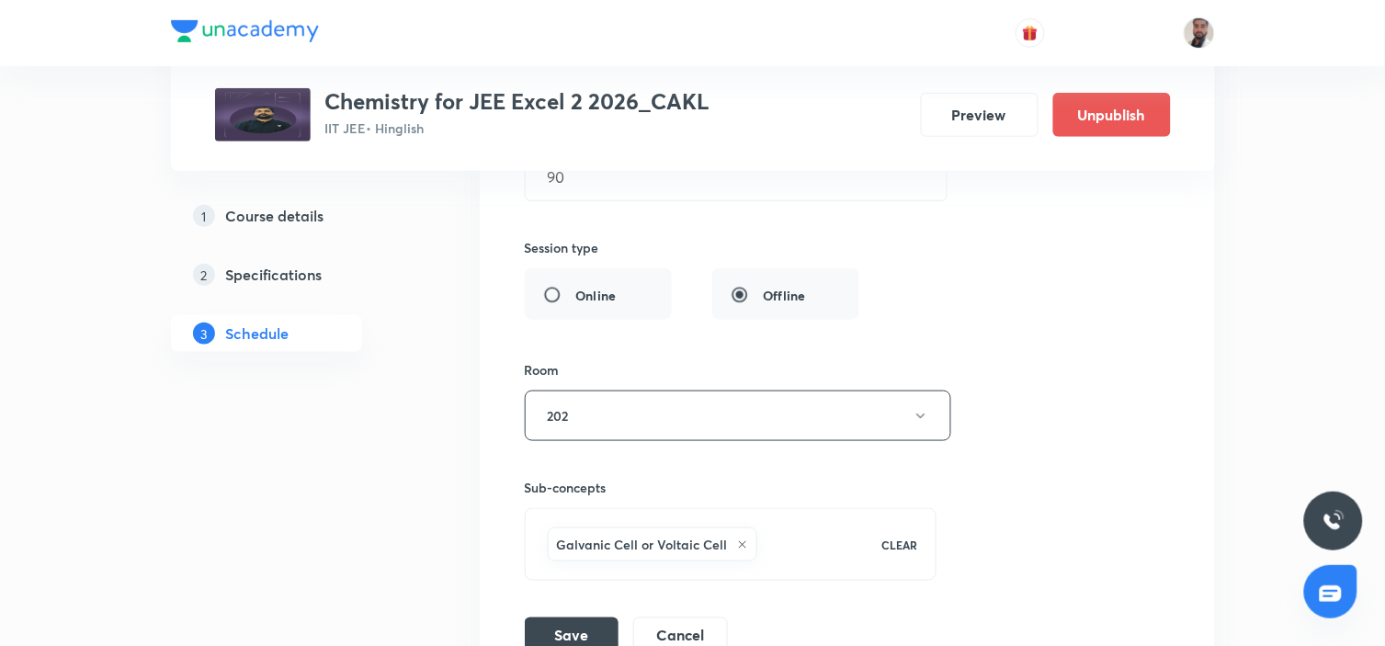
scroll to position [16267, 0]
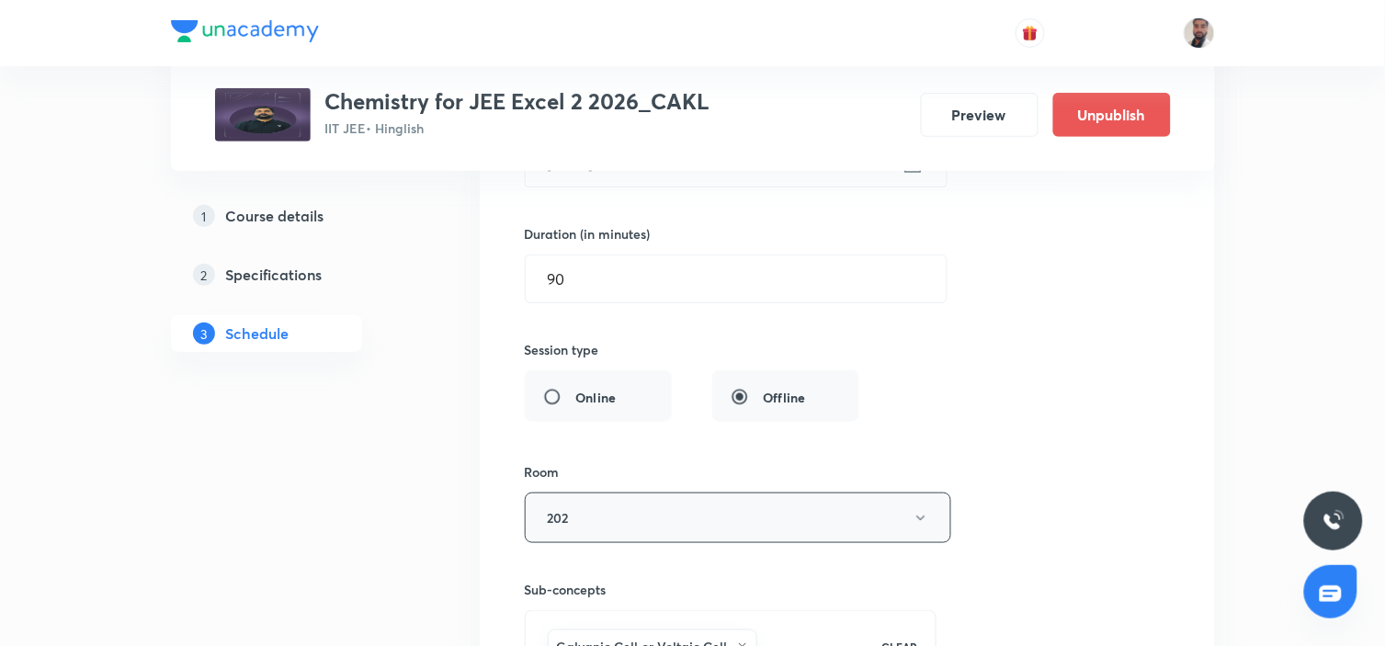
click at [815, 520] on button "202" at bounding box center [738, 518] width 427 height 51
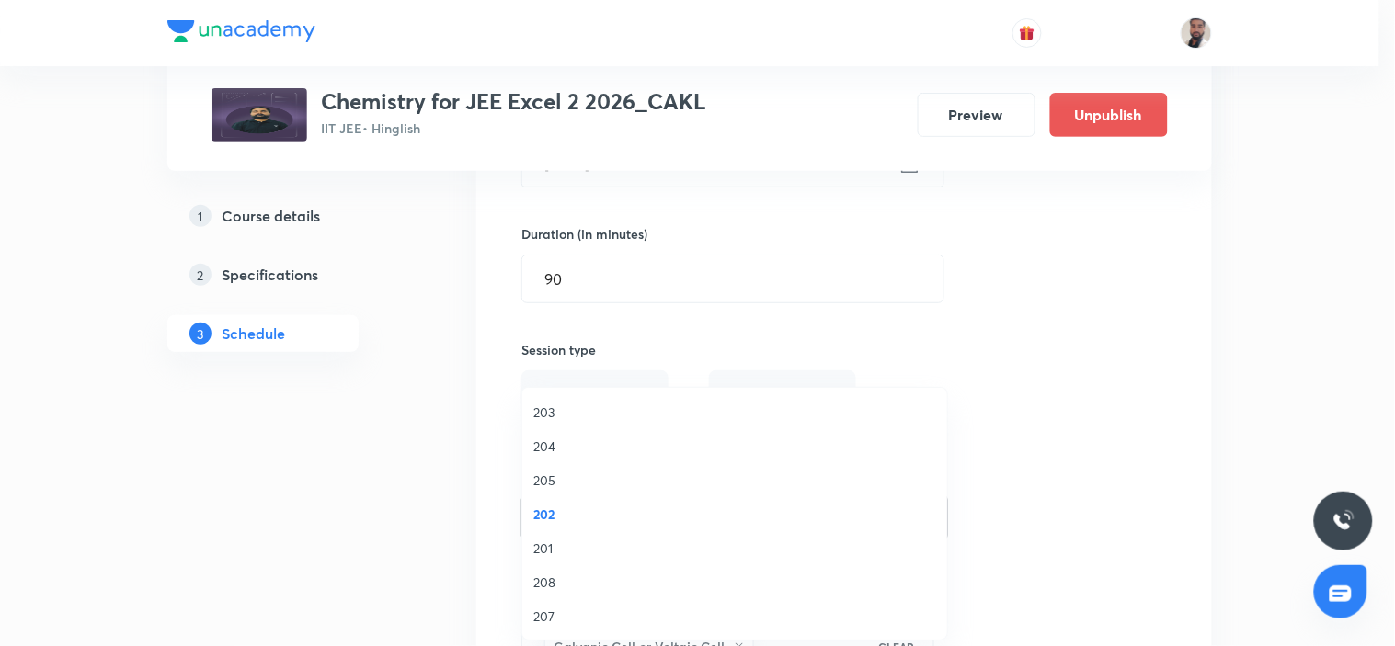
click at [545, 552] on span "201" at bounding box center [734, 548] width 403 height 19
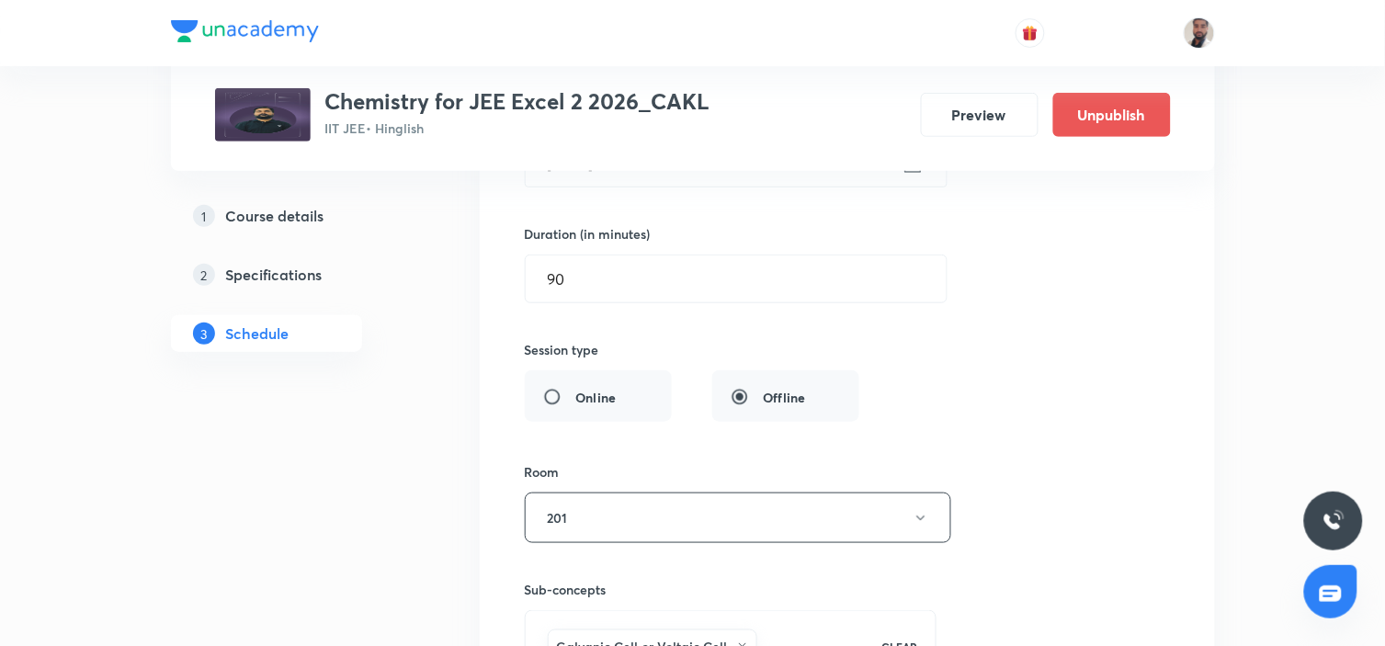
scroll to position [16574, 0]
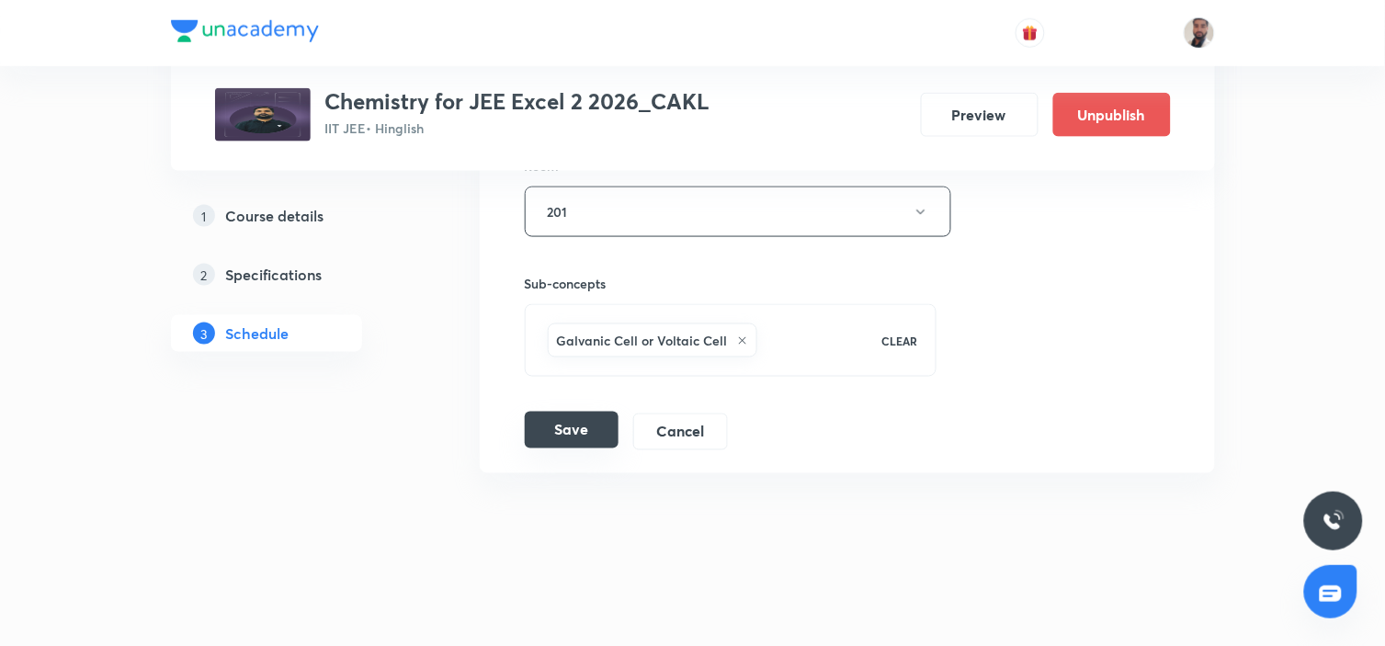
click at [576, 429] on button "Save" at bounding box center [572, 430] width 94 height 37
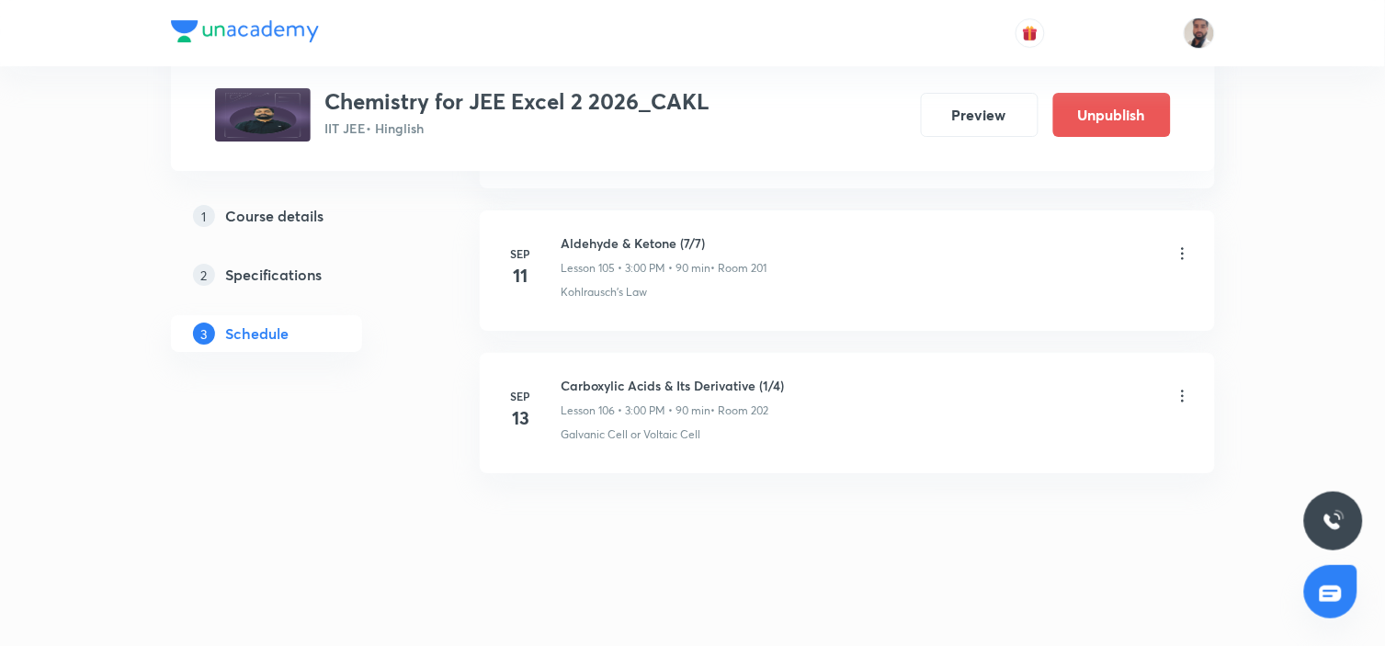
scroll to position [15866, 0]
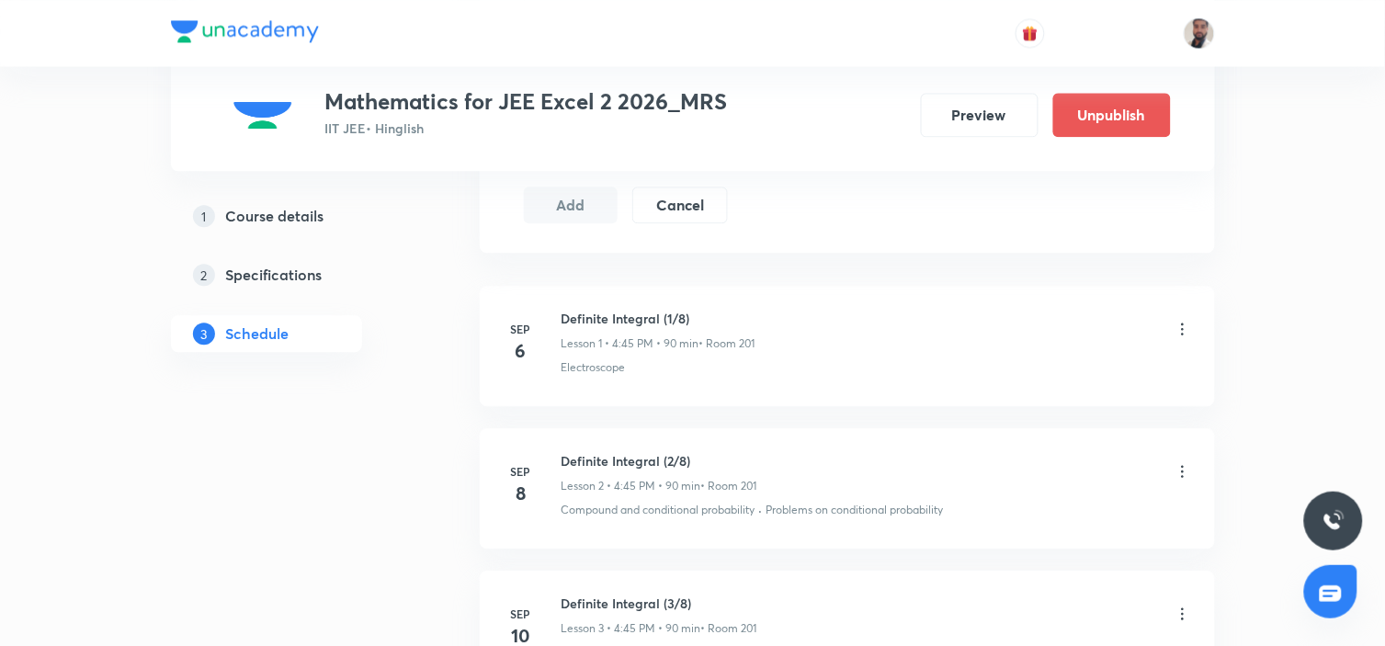
scroll to position [1542, 0]
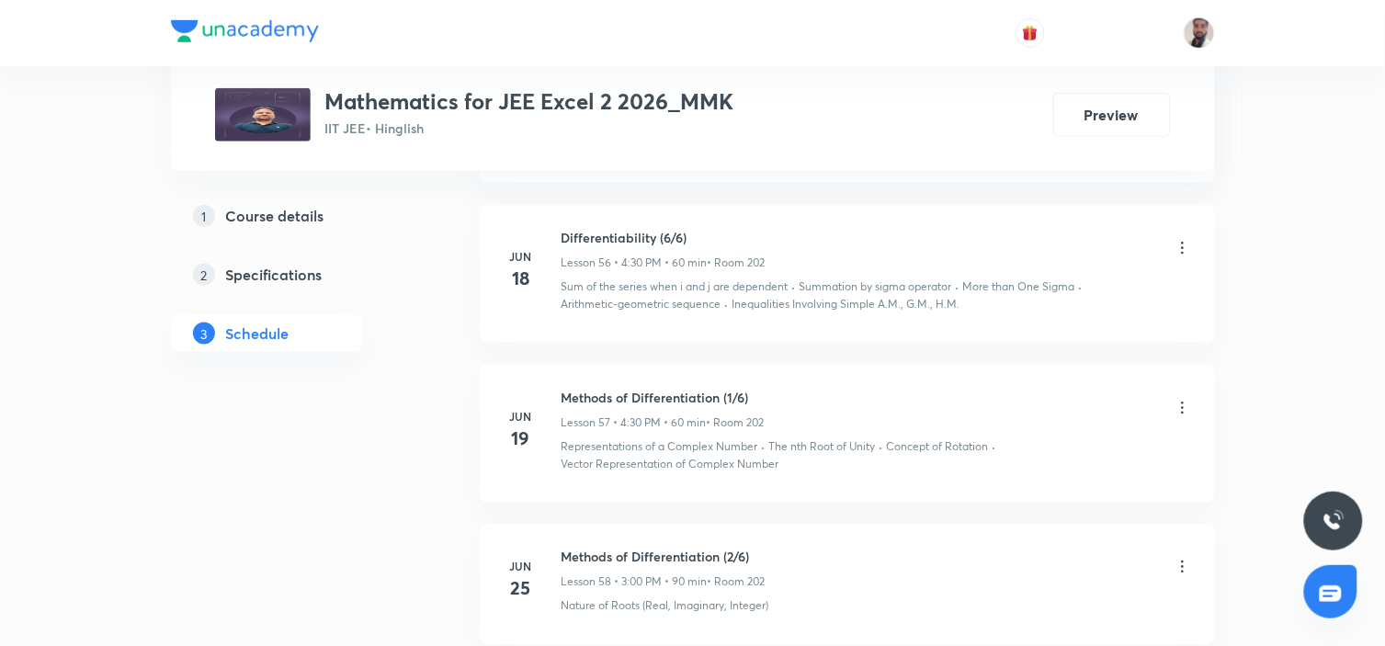
scroll to position [14200, 0]
